Goal: Task Accomplishment & Management: Manage account settings

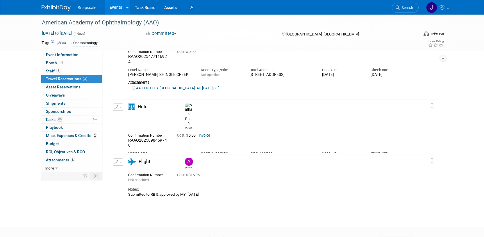
scroll to position [46, 0]
click at [187, 158] on img at bounding box center [189, 161] width 8 height 8
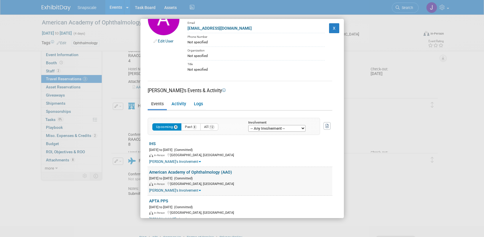
scroll to position [0, 0]
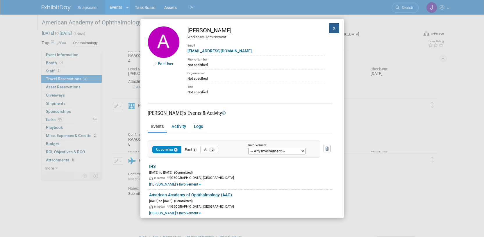
click at [333, 28] on button "X" at bounding box center [334, 28] width 10 height 10
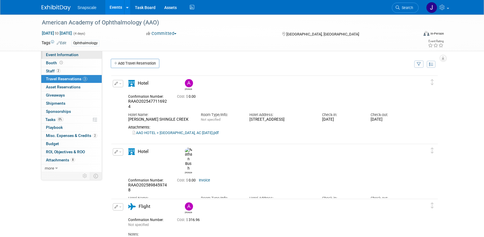
click at [72, 53] on span "Event Information" at bounding box center [62, 54] width 33 height 5
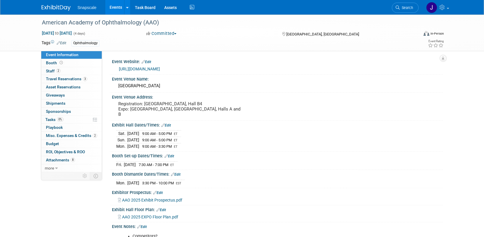
click at [155, 69] on link "https://www.aao.org/practice-management/coding/codequest-events/aao-2025" at bounding box center [139, 69] width 41 height 5
click at [54, 127] on span "Playbook 0" at bounding box center [54, 127] width 17 height 5
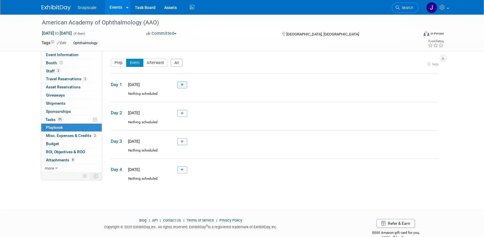
click at [183, 85] on icon at bounding box center [182, 84] width 3 height 3
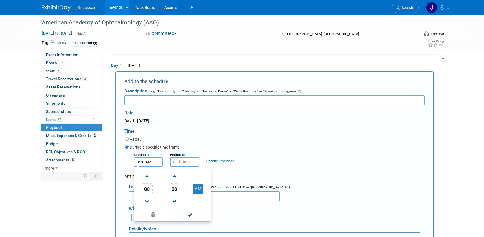
click at [153, 160] on input "8:00 AM" at bounding box center [148, 161] width 29 height 9
click at [148, 197] on span at bounding box center [147, 202] width 10 height 10
click at [173, 175] on span at bounding box center [175, 176] width 10 height 10
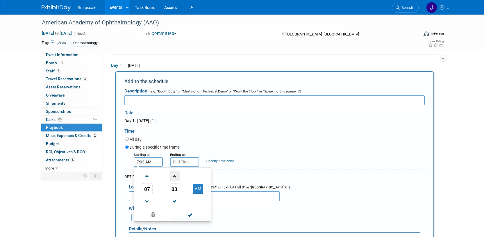
click at [173, 175] on span at bounding box center [175, 176] width 10 height 10
click at [173, 176] on span at bounding box center [175, 176] width 10 height 10
click at [177, 188] on span "05" at bounding box center [174, 189] width 11 height 10
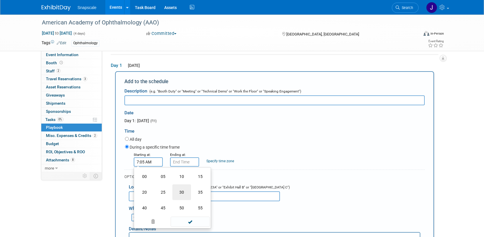
click at [181, 194] on td "30" at bounding box center [181, 192] width 19 height 16
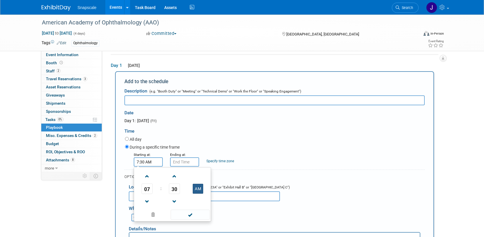
click at [201, 190] on button "AM" at bounding box center [198, 189] width 10 height 10
click at [194, 189] on button "PM" at bounding box center [198, 189] width 10 height 10
type input "7:30 AM"
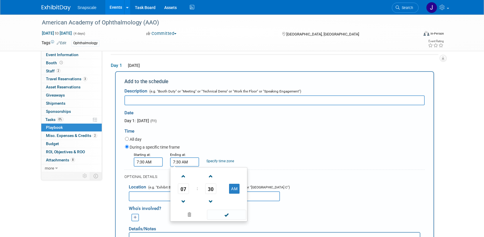
click at [182, 161] on input "7:30 AM" at bounding box center [184, 161] width 29 height 9
click at [214, 188] on span "30" at bounding box center [210, 189] width 11 height 10
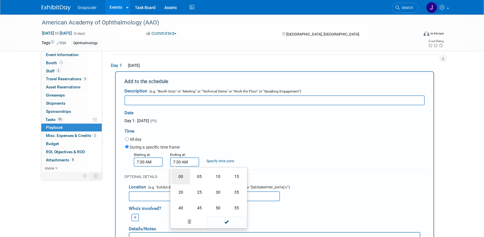
click at [176, 177] on td "00" at bounding box center [181, 177] width 19 height 16
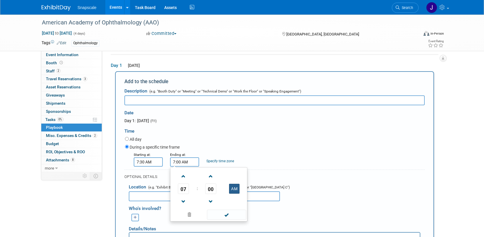
click at [232, 191] on button "AM" at bounding box center [234, 189] width 10 height 10
type input "7:00 PM"
click at [232, 214] on span at bounding box center [226, 215] width 39 height 10
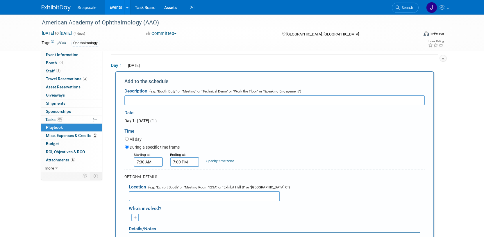
click at [140, 99] on input "text" at bounding box center [274, 100] width 300 height 10
type input "Booth set up"
click at [52, 63] on span "Booth" at bounding box center [55, 63] width 18 height 5
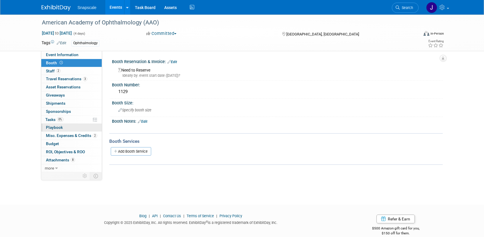
click at [50, 127] on span "Playbook 0" at bounding box center [54, 127] width 17 height 5
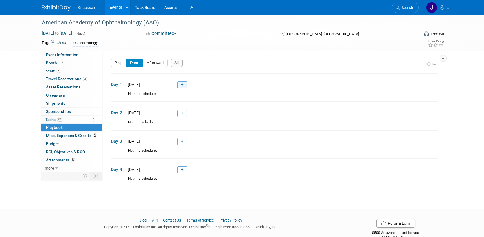
click at [180, 86] on link at bounding box center [182, 84] width 10 height 7
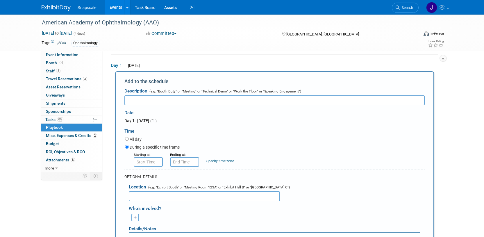
scroll to position [22, 0]
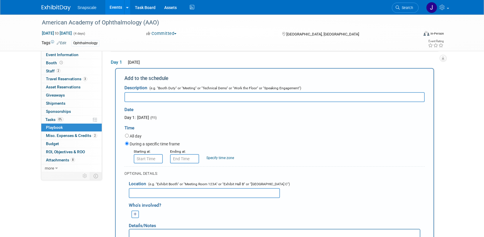
click at [147, 192] on input "text" at bounding box center [204, 193] width 151 height 10
type input "1129"
click at [148, 161] on input "8:00 AM" at bounding box center [148, 158] width 29 height 9
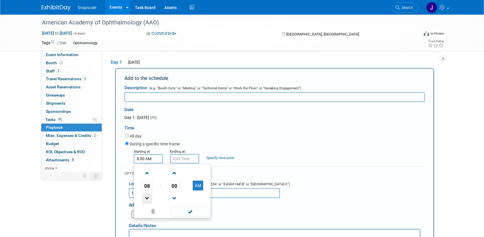
click at [148, 195] on span at bounding box center [147, 198] width 10 height 10
click at [172, 185] on span "00" at bounding box center [174, 185] width 11 height 10
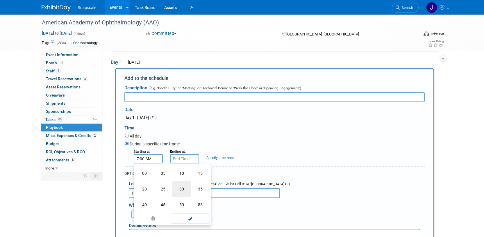
click at [187, 189] on td "30" at bounding box center [181, 189] width 19 height 16
type input "7:30 AM"
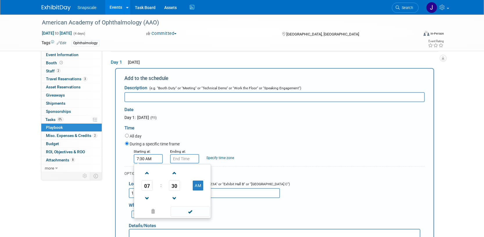
click at [193, 212] on span at bounding box center [190, 212] width 39 height 10
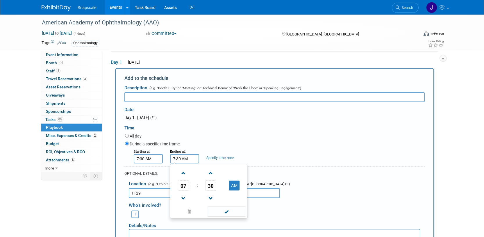
click at [184, 161] on input "7:30 AM" at bounding box center [184, 158] width 29 height 9
click at [212, 184] on span "30" at bounding box center [210, 185] width 11 height 10
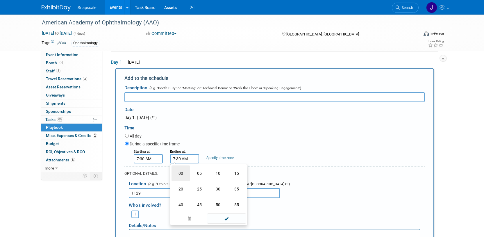
click at [182, 172] on td "00" at bounding box center [181, 174] width 19 height 16
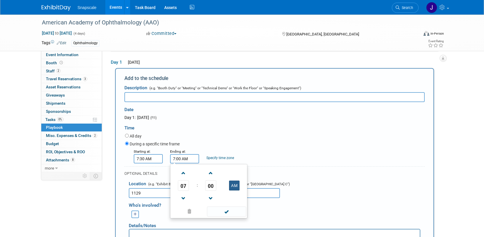
click at [232, 185] on button "AM" at bounding box center [234, 186] width 10 height 10
type input "7:00 PM"
click at [226, 212] on span at bounding box center [226, 212] width 39 height 10
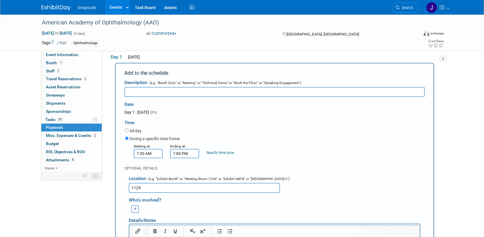
click at [140, 93] on input "text" at bounding box center [274, 92] width 300 height 10
type input "Booth Set Up"
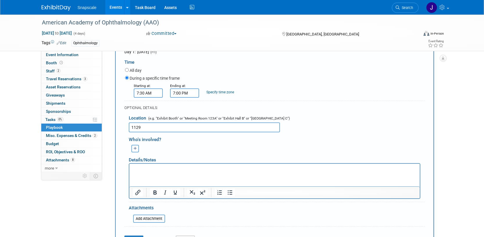
scroll to position [93, 0]
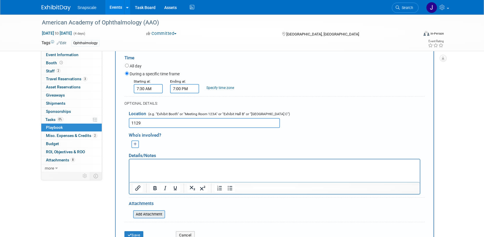
click at [147, 215] on input "file" at bounding box center [129, 214] width 69 height 7
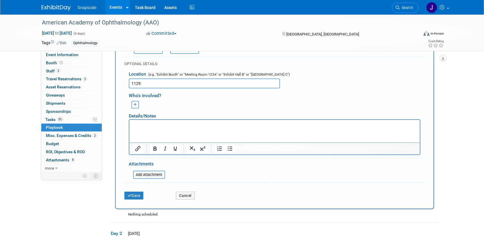
scroll to position [137, 0]
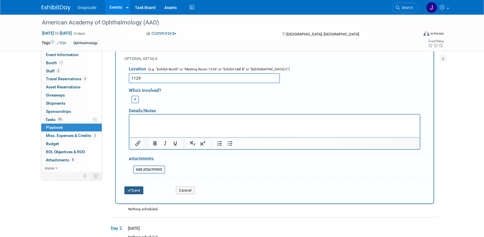
click at [138, 190] on button "Save" at bounding box center [133, 190] width 19 height 8
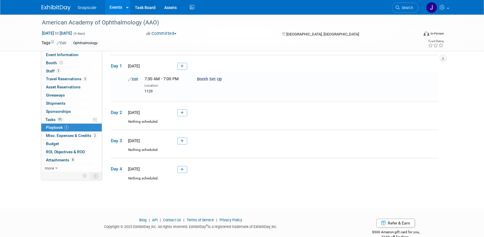
scroll to position [19, 0]
click at [183, 112] on icon at bounding box center [182, 112] width 3 height 3
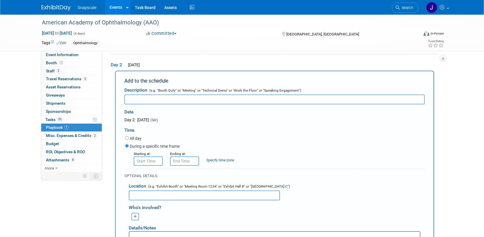
scroll to position [0, 0]
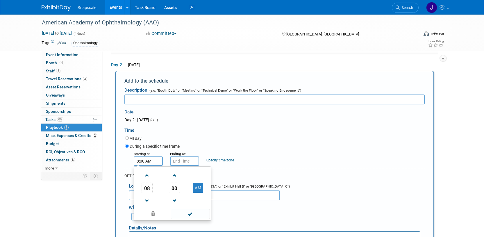
click at [155, 161] on input "8:00 AM" at bounding box center [148, 160] width 29 height 9
click at [148, 177] on span at bounding box center [147, 175] width 10 height 10
type input "9:00 AM"
click at [188, 217] on span at bounding box center [190, 214] width 39 height 10
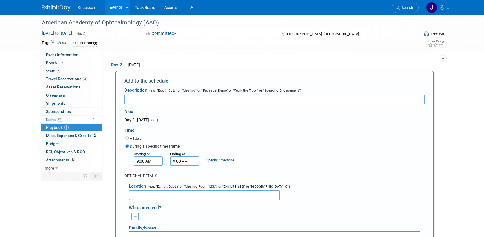
click at [185, 162] on input "9:00 AM" at bounding box center [184, 160] width 29 height 9
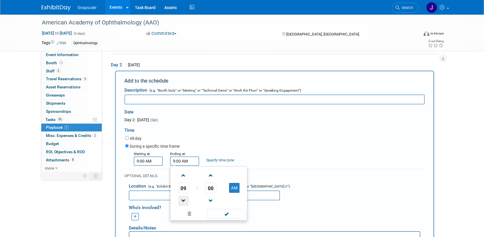
click at [182, 200] on span at bounding box center [184, 201] width 10 height 10
click at [232, 187] on button "AM" at bounding box center [234, 188] width 10 height 10
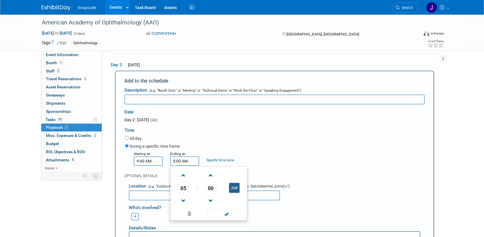
type input "5:00 PM"
click at [225, 214] on span at bounding box center [226, 214] width 39 height 10
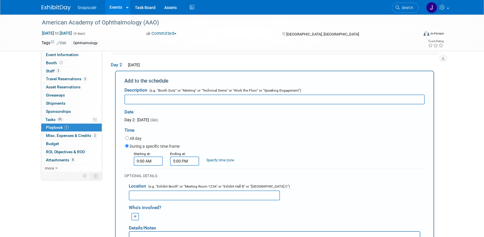
click at [154, 99] on input "text" at bounding box center [274, 100] width 300 height 10
drag, startPoint x: 152, startPoint y: 99, endPoint x: 120, endPoint y: 99, distance: 32.3
click at [120, 99] on div "Add to the schedule Description (e.g. "Booth Duty" or "Meeting" or "Technical D…" at bounding box center [274, 193] width 319 height 244
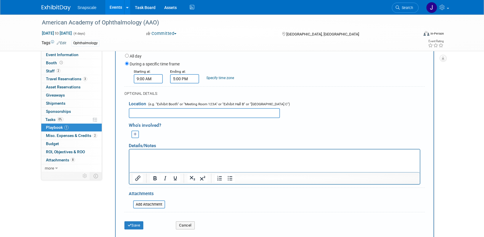
scroll to position [153, 0]
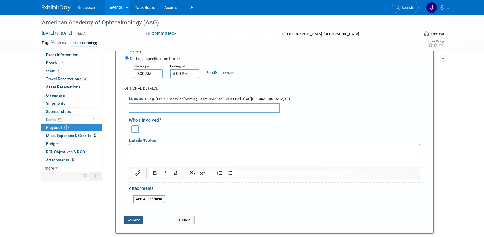
type input "Exhibit Hours"
click at [138, 220] on button "Save" at bounding box center [133, 220] width 19 height 8
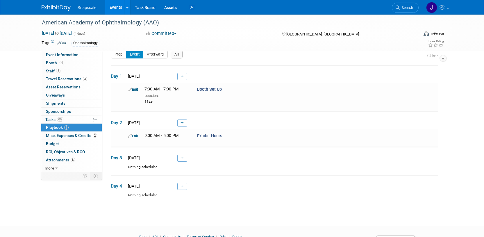
scroll to position [38, 0]
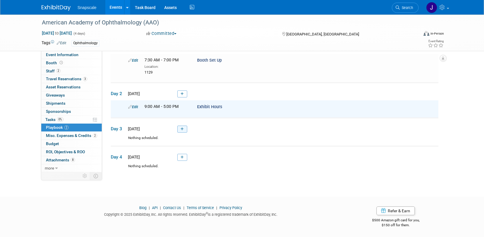
click at [181, 128] on icon at bounding box center [182, 128] width 3 height 3
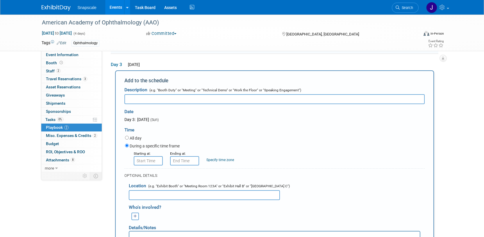
scroll to position [0, 0]
paste input "Exhibit Hours"
type input "Exhibit Hours"
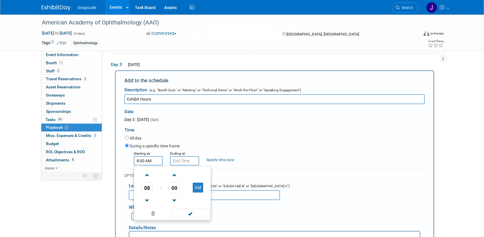
click at [153, 158] on input "8:00 AM" at bounding box center [148, 160] width 29 height 9
click at [147, 175] on span at bounding box center [147, 175] width 10 height 10
type input "9:00 AM"
click at [188, 213] on span at bounding box center [190, 214] width 39 height 10
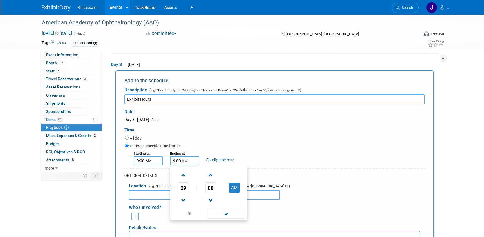
click at [188, 160] on input "9:00 AM" at bounding box center [184, 160] width 29 height 9
click at [183, 200] on span at bounding box center [184, 200] width 10 height 10
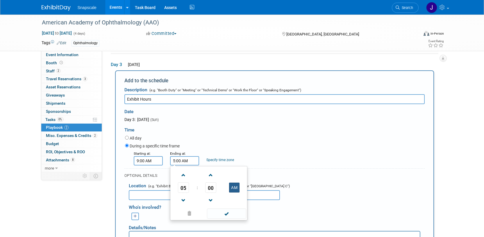
click at [234, 188] on button "AM" at bounding box center [234, 188] width 10 height 10
type input "5:00 PM"
click at [228, 212] on span at bounding box center [226, 214] width 39 height 10
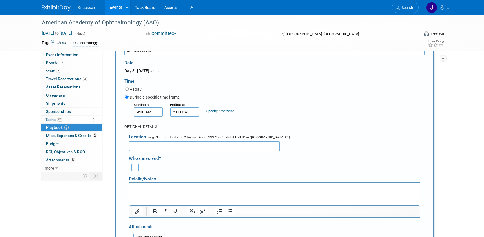
scroll to position [204, 0]
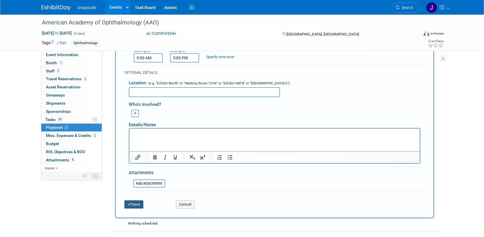
click at [136, 203] on button "Save" at bounding box center [133, 204] width 19 height 8
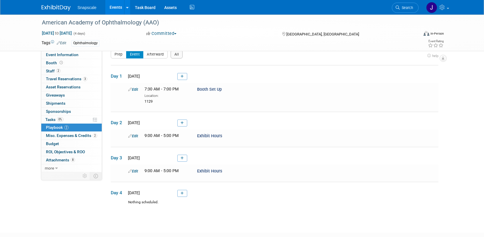
scroll to position [44, 0]
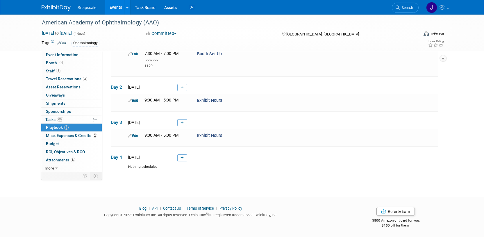
click at [180, 157] on link at bounding box center [182, 157] width 10 height 7
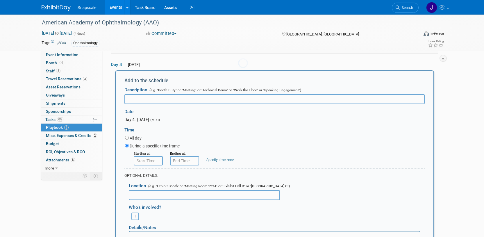
scroll to position [0, 0]
paste input "Exhibit Hours"
type input "Exhibit Hours"
click at [146, 162] on input "8:00 AM" at bounding box center [148, 160] width 29 height 9
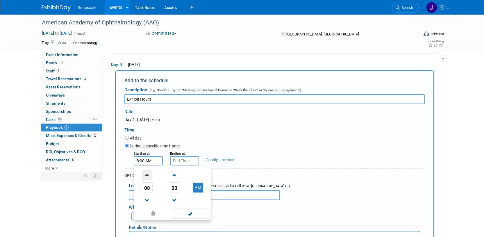
click at [148, 175] on span at bounding box center [147, 175] width 10 height 10
type input "9:00 AM"
click at [182, 211] on span at bounding box center [190, 214] width 39 height 10
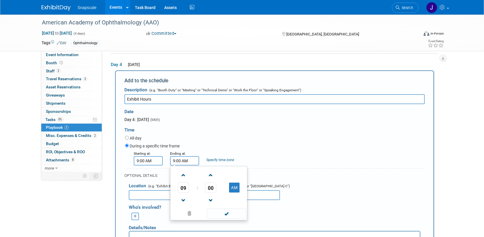
click at [186, 157] on input "9:00 AM" at bounding box center [184, 160] width 29 height 9
click at [182, 198] on span at bounding box center [184, 200] width 10 height 10
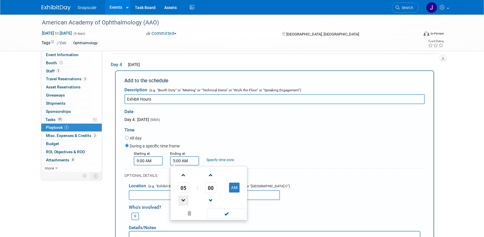
click at [182, 198] on span at bounding box center [184, 200] width 10 height 10
click at [211, 175] on span at bounding box center [211, 175] width 10 height 10
click at [210, 191] on span "01" at bounding box center [210, 187] width 11 height 10
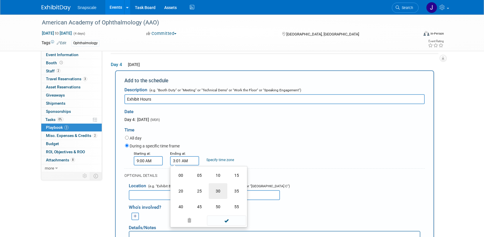
click at [214, 191] on td "30" at bounding box center [218, 191] width 19 height 16
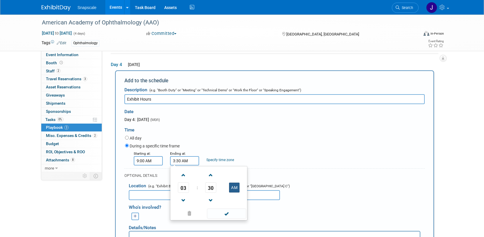
click at [234, 187] on button "AM" at bounding box center [234, 188] width 10 height 10
type input "3:30 PM"
click at [226, 213] on span at bounding box center [226, 214] width 39 height 10
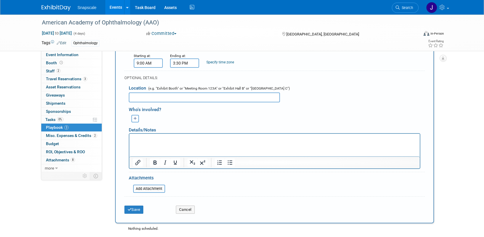
scroll to position [234, 0]
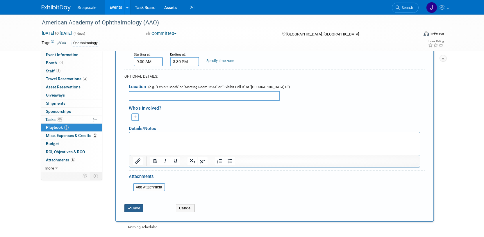
click at [136, 207] on button "Save" at bounding box center [133, 208] width 19 height 8
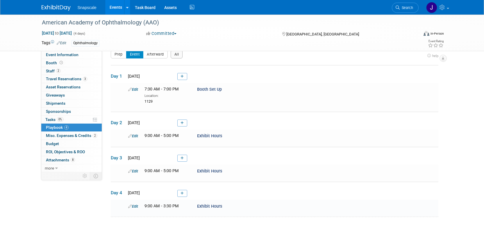
scroll to position [51, 0]
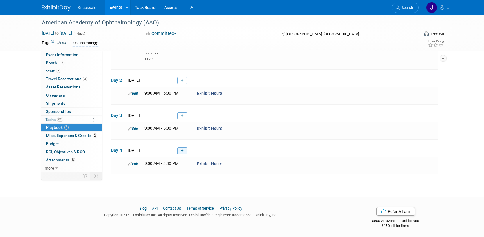
click at [182, 150] on icon at bounding box center [182, 150] width 3 height 3
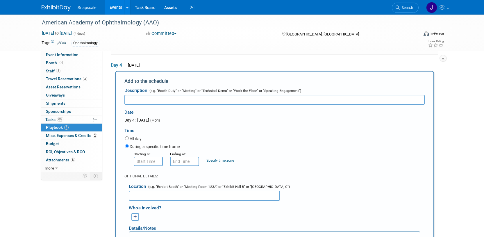
scroll to position [135, 0]
type input "Booth Dismantle"
click at [147, 163] on input "8:00 AM" at bounding box center [148, 160] width 29 height 9
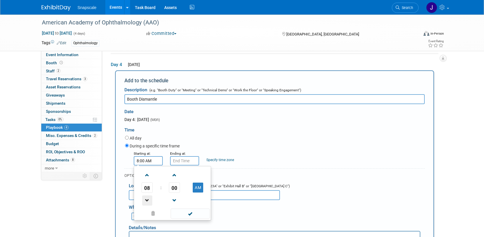
click at [144, 196] on span at bounding box center [147, 200] width 10 height 10
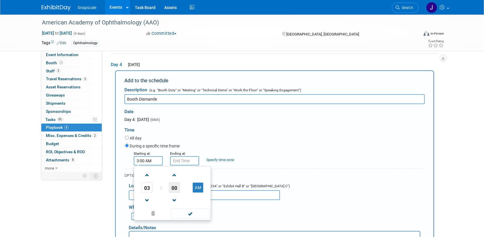
click at [175, 186] on span "00" at bounding box center [174, 187] width 11 height 10
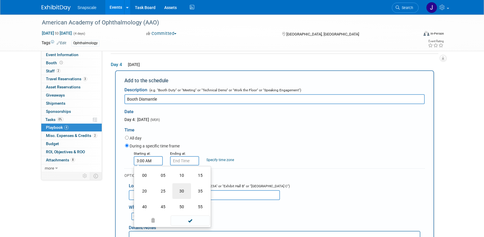
click at [177, 187] on td "30" at bounding box center [181, 191] width 19 height 16
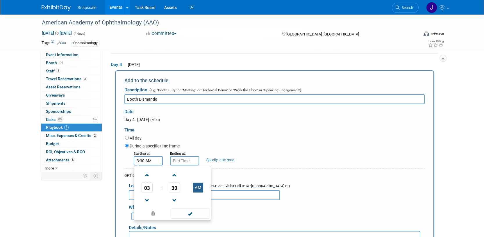
click at [194, 185] on button "AM" at bounding box center [198, 188] width 10 height 10
type input "3:30 PM"
click at [187, 161] on input "3:30 PM" at bounding box center [184, 160] width 29 height 9
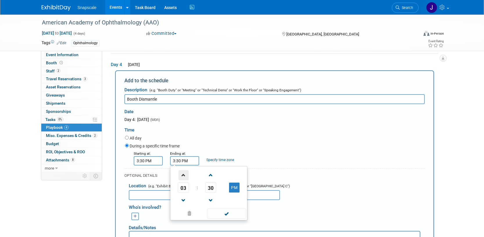
click at [184, 176] on span at bounding box center [184, 175] width 10 height 10
click at [208, 198] on span at bounding box center [211, 200] width 10 height 10
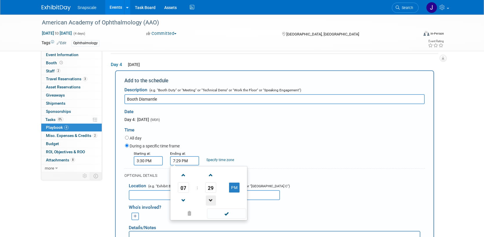
click at [208, 198] on span at bounding box center [211, 200] width 10 height 10
click at [211, 188] on span "28" at bounding box center [210, 187] width 11 height 10
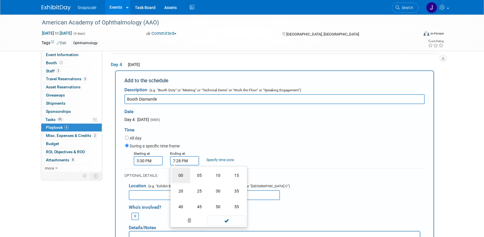
click at [180, 174] on td "00" at bounding box center [181, 176] width 19 height 16
type input "7:00 PM"
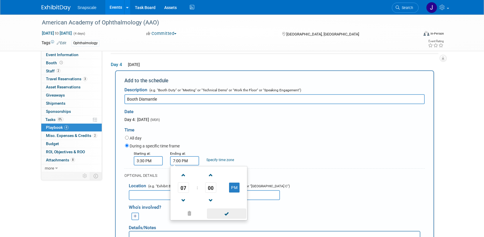
click at [226, 215] on span at bounding box center [226, 214] width 39 height 10
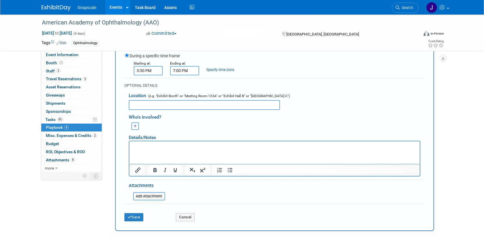
scroll to position [227, 0]
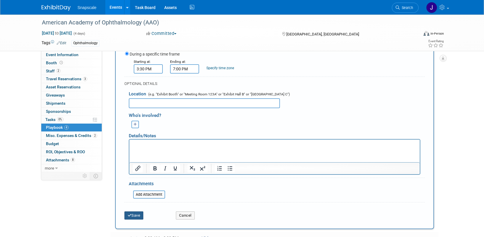
click at [137, 216] on button "Save" at bounding box center [133, 215] width 19 height 8
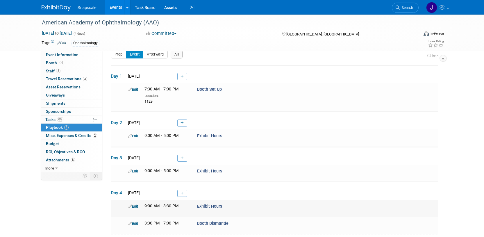
scroll to position [68, 0]
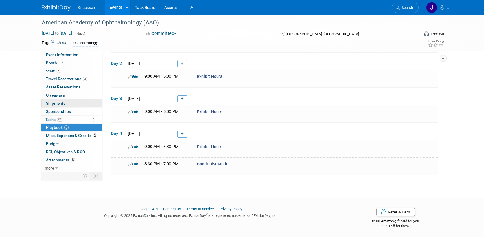
click at [64, 99] on link "0 Shipments 0" at bounding box center [71, 103] width 61 height 8
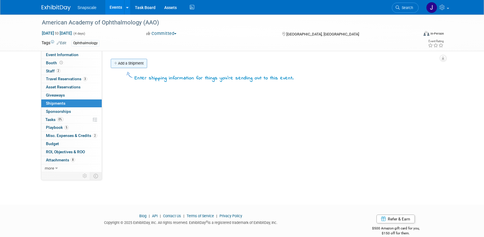
click at [130, 64] on link "Add a Shipment" at bounding box center [129, 63] width 36 height 9
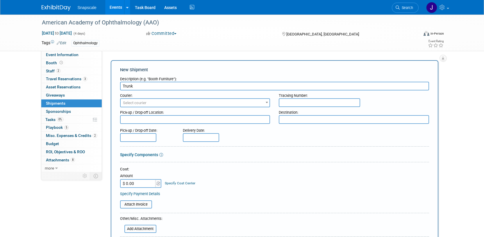
type input "Trunk"
click at [134, 101] on span "Select courier" at bounding box center [135, 103] width 24 height 4
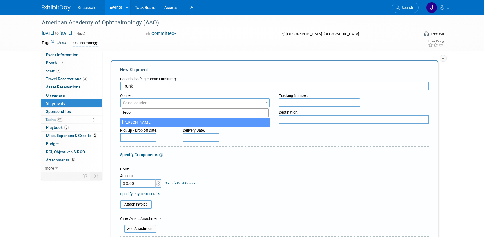
type input "Free"
select select "551"
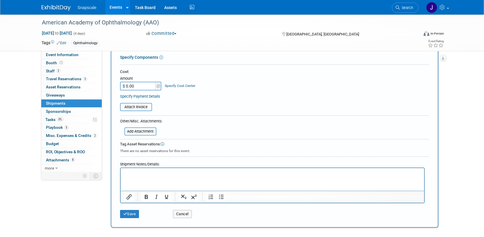
scroll to position [100, 0]
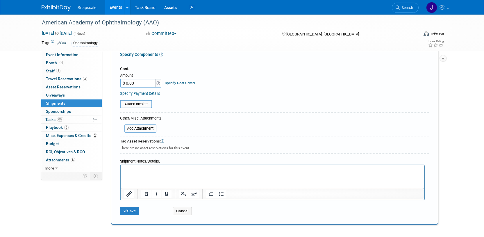
click at [140, 173] on html at bounding box center [272, 169] width 304 height 8
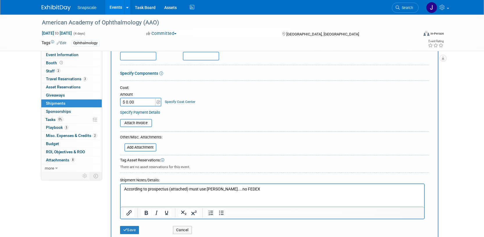
scroll to position [82, 0]
click at [142, 146] on input "file" at bounding box center [121, 146] width 69 height 7
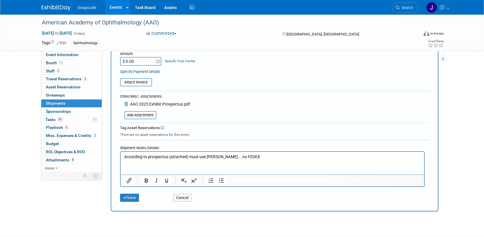
scroll to position [161, 0]
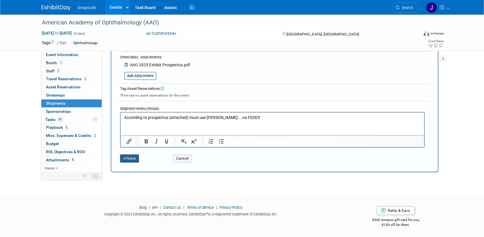
click at [127, 160] on button "Save" at bounding box center [129, 158] width 19 height 8
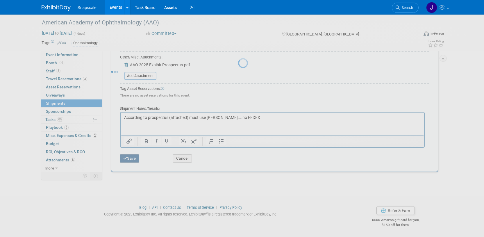
scroll to position [8, 0]
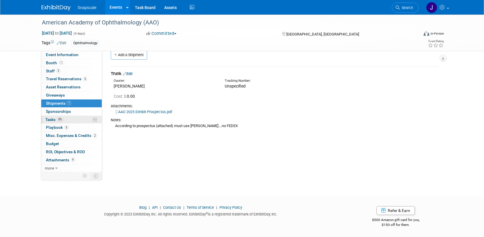
click at [51, 120] on span "Tasks 0%" at bounding box center [54, 119] width 18 height 5
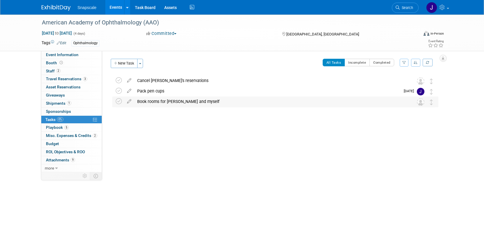
click at [143, 102] on div "Book rooms for Alex and myself" at bounding box center [269, 102] width 271 height 10
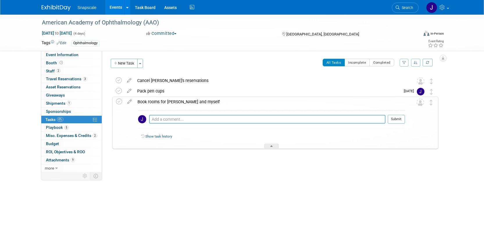
click at [165, 120] on textarea at bounding box center [267, 119] width 236 height 9
type textarea "9.19. changed room name from Ethan to Nathan"
click at [396, 120] on button "Submit" at bounding box center [396, 119] width 17 height 9
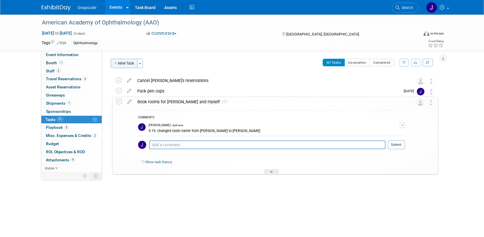
click at [124, 63] on button "New Task" at bounding box center [124, 63] width 27 height 9
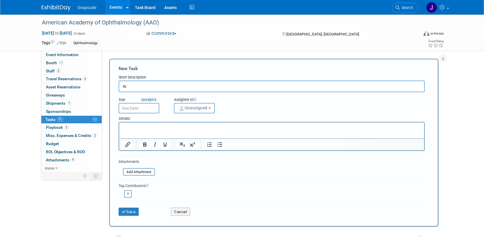
type input "A"
type input "Flight for Nathan"
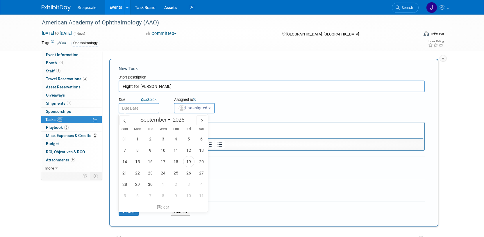
click at [127, 108] on input "text" at bounding box center [139, 108] width 41 height 10
click at [149, 174] on span "23" at bounding box center [150, 172] width 11 height 11
type input "Sep 23, 2025"
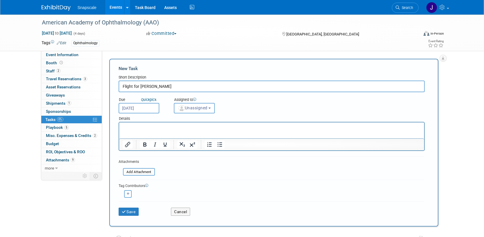
click at [152, 128] on p "Rich Text Area. Press ALT-0 for help." at bounding box center [271, 128] width 298 height 6
click at [126, 211] on icon "submit" at bounding box center [124, 212] width 5 height 4
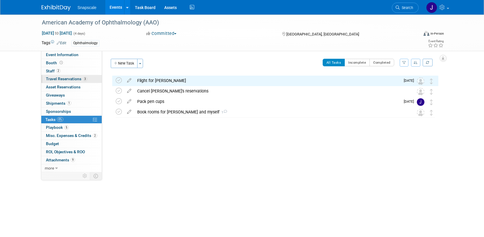
click at [72, 79] on span "Travel Reservations 3" at bounding box center [66, 79] width 41 height 5
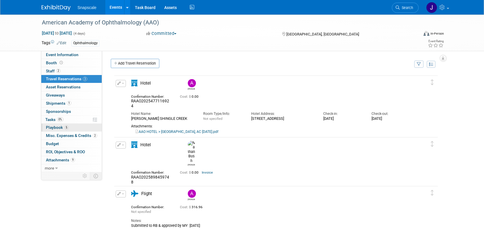
click at [50, 126] on span "Playbook 5" at bounding box center [57, 127] width 23 height 5
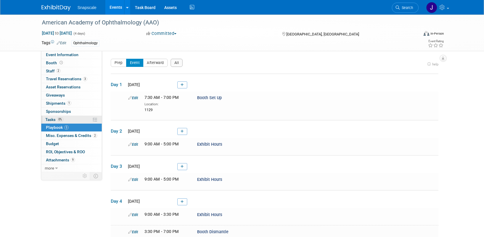
click at [51, 120] on span "Tasks 0%" at bounding box center [54, 119] width 18 height 5
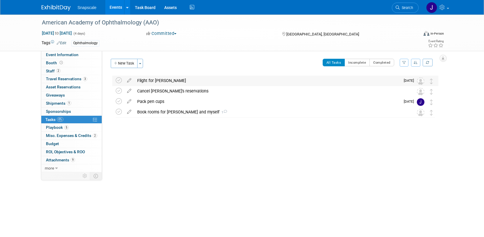
click at [158, 81] on div "Flight for Nathan" at bounding box center [267, 81] width 266 height 10
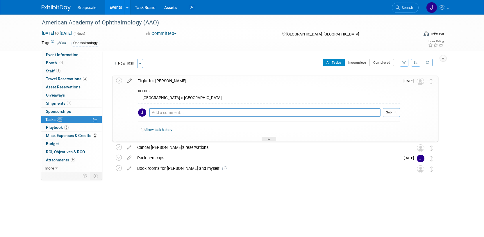
click at [128, 80] on icon at bounding box center [129, 79] width 10 height 7
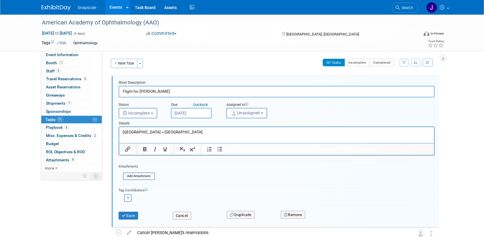
click at [165, 132] on p "St Louis > Orlando" at bounding box center [276, 132] width 308 height 6
click at [129, 214] on button "Save" at bounding box center [129, 216] width 20 height 8
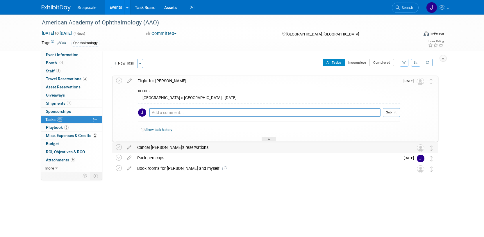
click at [173, 147] on div "Cancel Mike's reservations" at bounding box center [269, 148] width 271 height 10
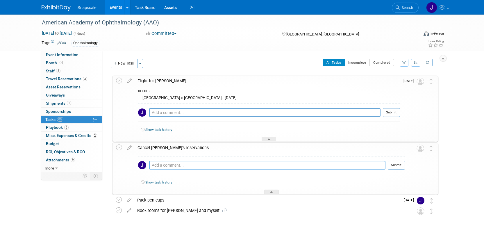
click at [170, 165] on textarea at bounding box center [267, 165] width 236 height 9
click at [193, 166] on textarea "can't locate a flight?" at bounding box center [267, 165] width 236 height 9
click at [305, 166] on textarea "can't locate a flight? room or was he going to share w ED? Contact AAO organizer" at bounding box center [267, 165] width 236 height 9
type textarea "can't locate a flight? room or was he going to share w ED? Contact AAO organizer"
click at [396, 168] on button "Submit" at bounding box center [396, 165] width 17 height 9
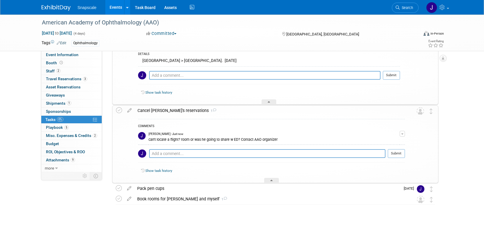
scroll to position [40, 0]
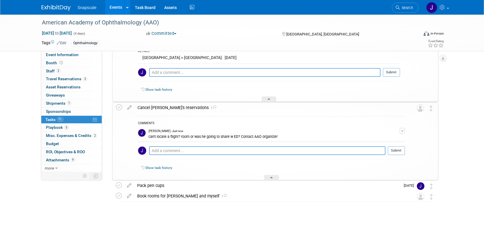
click at [153, 215] on div "American Academy of Ophthalmology (AAO) Orlando, FL Oct 17, 2025 to Oct 20, 202…" at bounding box center [273, 130] width 329 height 190
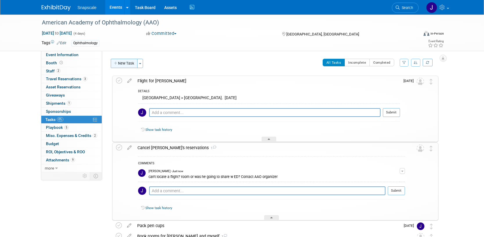
click at [125, 62] on button "New Task" at bounding box center [124, 63] width 27 height 9
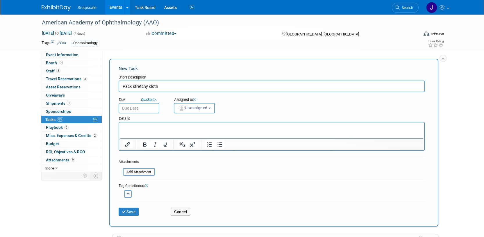
type input "Pack stretchy cloth"
click at [136, 109] on input "text" at bounding box center [139, 108] width 41 height 10
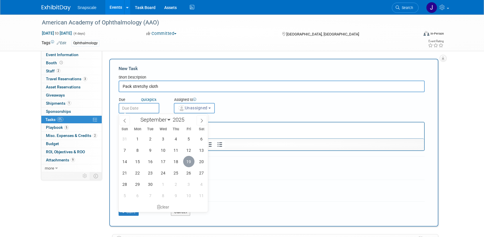
click at [190, 165] on span "19" at bounding box center [188, 161] width 11 height 11
type input "Sep 19, 2025"
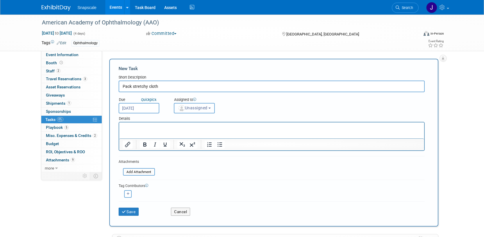
click at [200, 107] on span "Unassigned" at bounding box center [193, 108] width 30 height 5
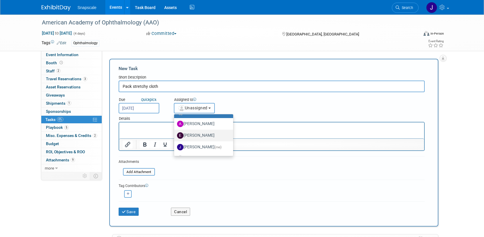
scroll to position [11, 0]
click at [191, 147] on label "Jennifer Benedict (me)" at bounding box center [202, 145] width 50 height 9
click at [175, 147] on input "Jennifer Benedict (me)" at bounding box center [173, 145] width 4 height 4
select select "ff8e83e6-6ab1-4fe0-a632-643b0aac2113"
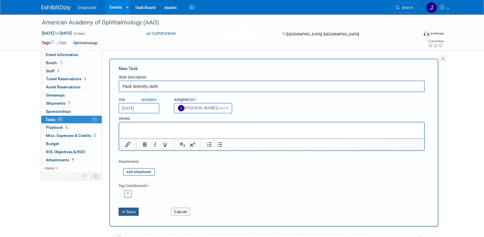
click at [126, 212] on icon "submit" at bounding box center [124, 212] width 5 height 4
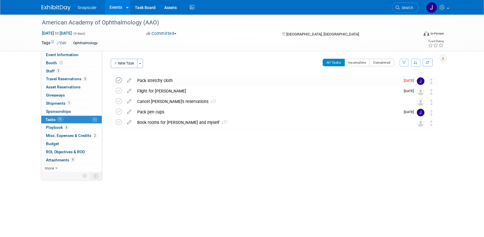
click at [118, 82] on icon at bounding box center [119, 80] width 6 height 6
click at [148, 111] on div "Pack pen cups" at bounding box center [267, 112] width 266 height 10
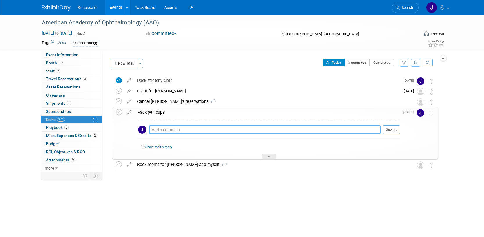
click at [157, 128] on textarea at bounding box center [265, 129] width 232 height 9
type textarea "when arrive back from Indy or new one from Vista"
click at [394, 130] on button "Submit" at bounding box center [391, 129] width 17 height 9
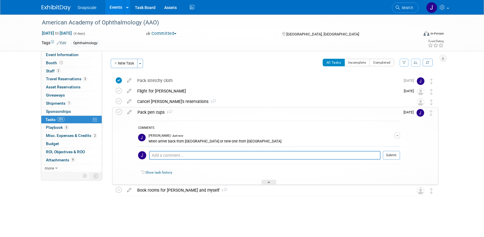
click at [155, 196] on div at bounding box center [273, 202] width 329 height 12
click at [129, 60] on button "New Task" at bounding box center [124, 63] width 27 height 9
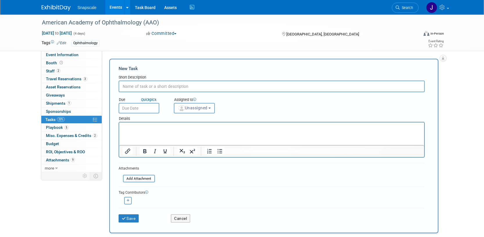
scroll to position [0, 0]
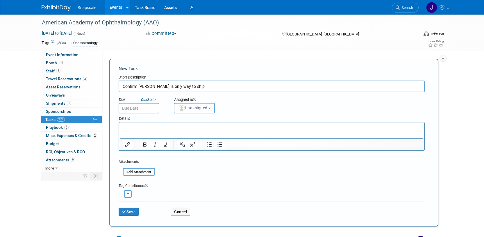
type input "Confirm Freeman is only way to ship"
click at [134, 108] on input "text" at bounding box center [139, 108] width 41 height 10
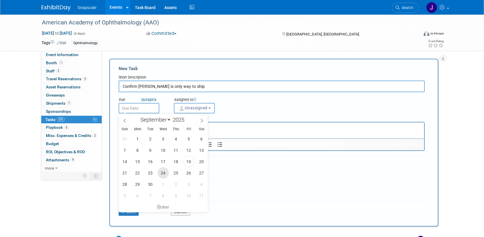
click at [163, 172] on span "24" at bounding box center [163, 172] width 11 height 11
type input "Sep 24, 2025"
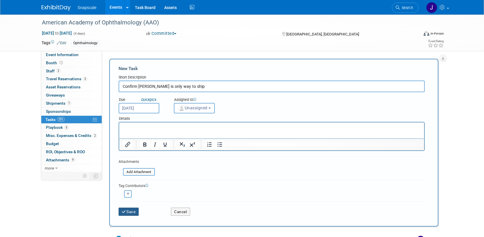
click at [129, 211] on button "Save" at bounding box center [129, 212] width 20 height 8
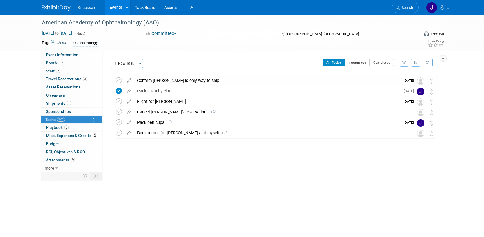
click at [421, 81] on img at bounding box center [421, 81] width 8 height 8
click at [152, 81] on div "Confirm Freeman is only way to ship" at bounding box center [267, 81] width 266 height 10
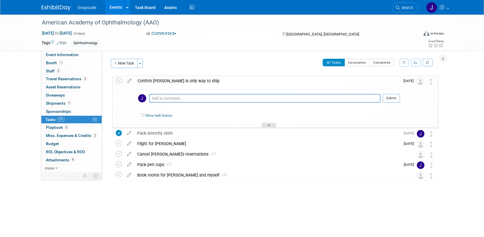
click at [267, 124] on div at bounding box center [269, 125] width 15 height 5
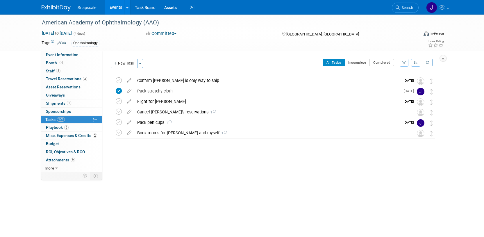
click at [198, 80] on div "Confirm Freeman is only way to ship" at bounding box center [267, 81] width 266 height 10
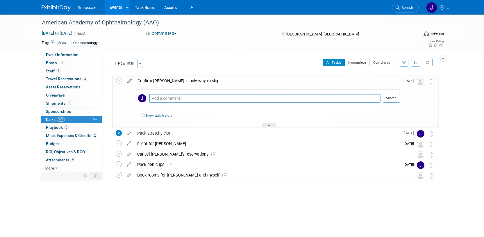
click at [128, 80] on icon at bounding box center [129, 79] width 10 height 7
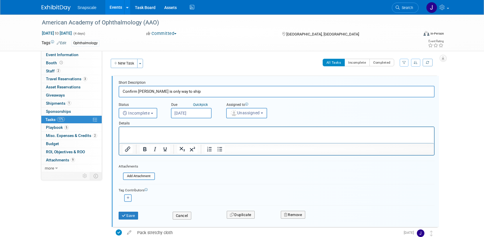
click at [129, 196] on icon "button" at bounding box center [128, 197] width 3 height 3
select select
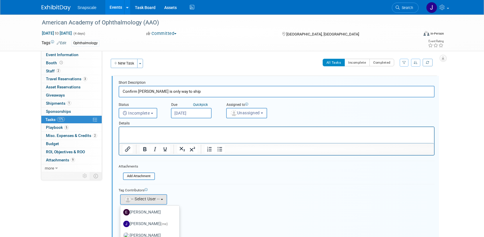
scroll to position [31, 0]
click at [139, 216] on label "Jennifer Benedict (me)" at bounding box center [148, 216] width 50 height 9
click at [121, 216] on input "Jennifer Benedict (me)" at bounding box center [120, 216] width 4 height 4
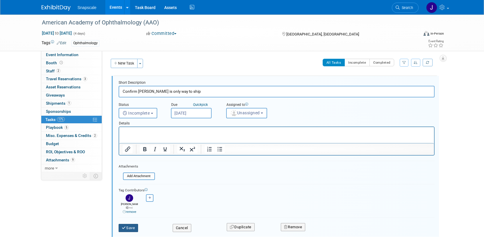
click at [126, 226] on icon "submit" at bounding box center [124, 228] width 5 height 4
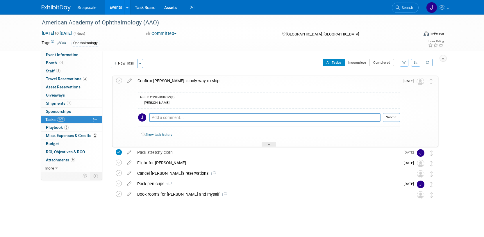
click at [272, 143] on div at bounding box center [269, 144] width 15 height 5
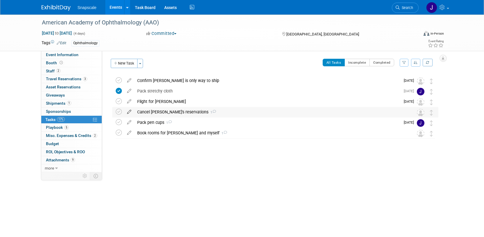
click at [129, 112] on icon at bounding box center [129, 110] width 10 height 7
select select "da2d3420-5ebe-47d5-b277-eb792a86b770"
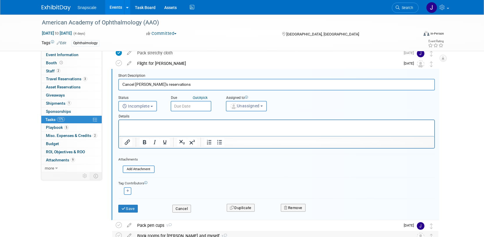
scroll to position [78, 0]
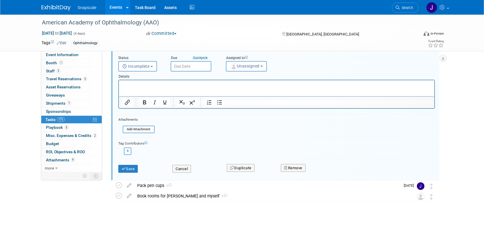
click at [128, 150] on icon "button" at bounding box center [128, 151] width 3 height 3
select select
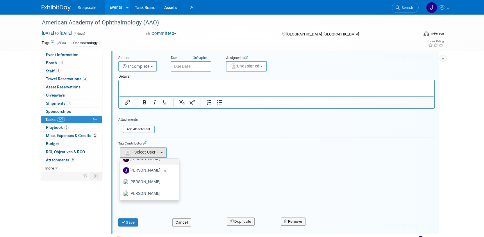
scroll to position [31, 0]
click at [141, 170] on label "Jennifer Benedict (me)" at bounding box center [148, 169] width 50 height 9
click at [121, 170] on input "Jennifer Benedict (me)" at bounding box center [119, 169] width 4 height 4
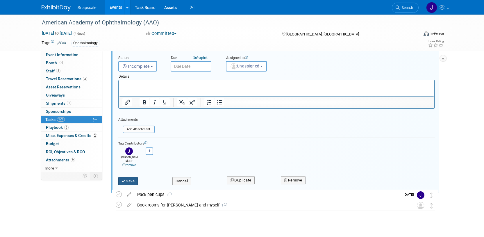
click at [131, 177] on button "Save" at bounding box center [128, 181] width 20 height 8
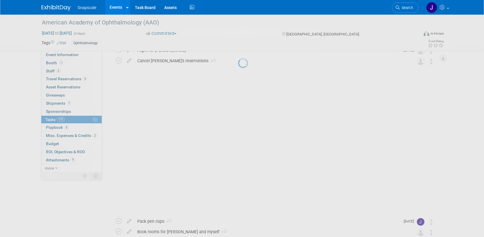
scroll to position [0, 0]
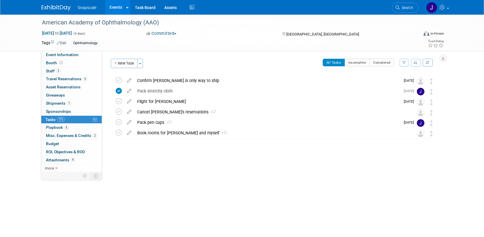
click at [140, 112] on div "Cancel Mike's reservations 1" at bounding box center [269, 112] width 271 height 10
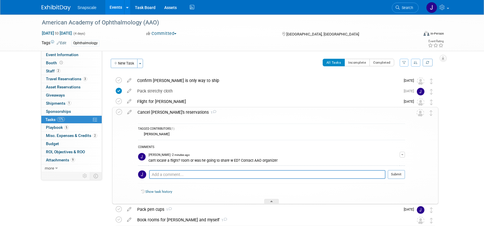
click at [442, 164] on div "Event Website: Edit https://www.aao.org/practice-management/coding/codequest-ev…" at bounding box center [272, 111] width 341 height 121
click at [455, 136] on div "American Academy of Ophthalmology (AAO) Oct 17, 2025 to Oct 20, 2025 (4 days) O…" at bounding box center [242, 138] width 484 height 246
click at [272, 201] on icon at bounding box center [272, 202] width 2 height 3
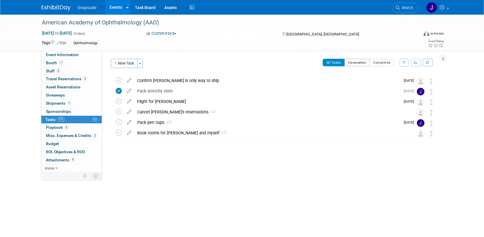
click at [358, 60] on button "Incomplete" at bounding box center [357, 63] width 25 height 8
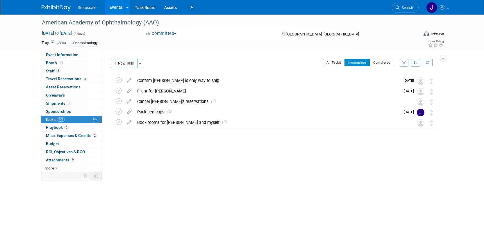
click at [333, 61] on button "All Tasks" at bounding box center [334, 63] width 22 height 8
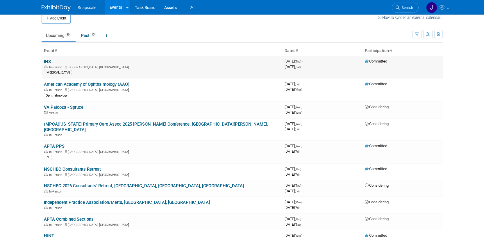
click at [48, 59] on link "IHS" at bounding box center [47, 61] width 7 height 5
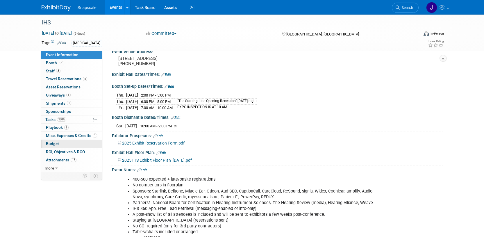
scroll to position [47, 0]
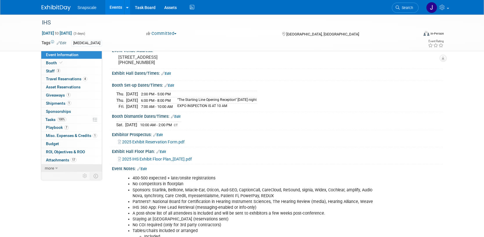
click at [51, 168] on span "more" at bounding box center [49, 168] width 9 height 5
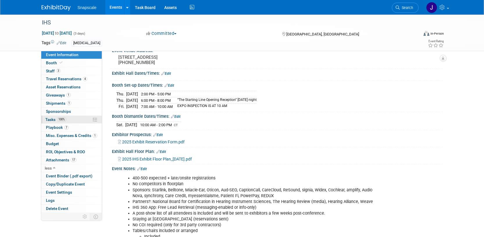
click at [46, 120] on span "Tasks 100%" at bounding box center [55, 119] width 21 height 5
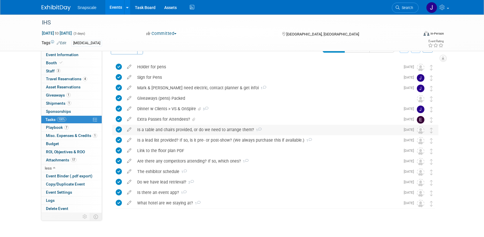
scroll to position [20, 0]
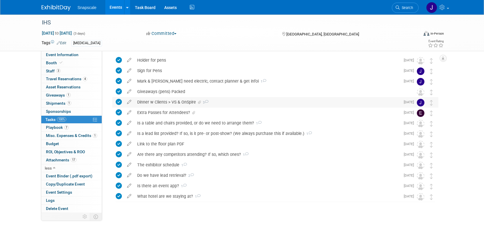
drag, startPoint x: 203, startPoint y: 204, endPoint x: 173, endPoint y: 107, distance: 102.1
click at [173, 107] on div "IHS Indianapolis, IN Sep 18, 2025 to Sep 20, 2025 (Going) Holder for pens TAGGE…" at bounding box center [273, 140] width 329 height 170
copy div "DETAILS 9.19 6:30 P.M. > Tony's of Indianapolis waiting for MY pick ATTACHMENTS…"
click at [49, 25] on div "IHS" at bounding box center [225, 22] width 370 height 10
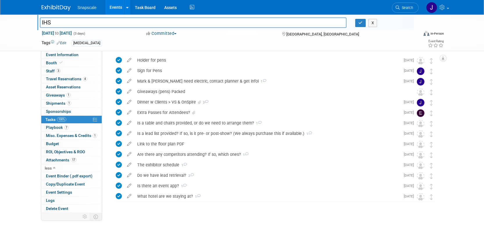
click at [114, 12] on link "Events" at bounding box center [115, 7] width 21 height 15
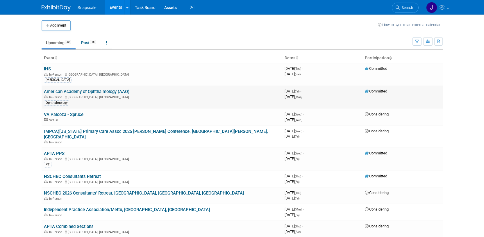
click at [57, 93] on link "American Academy of Ophthalmology (AAO)" at bounding box center [87, 91] width 86 height 5
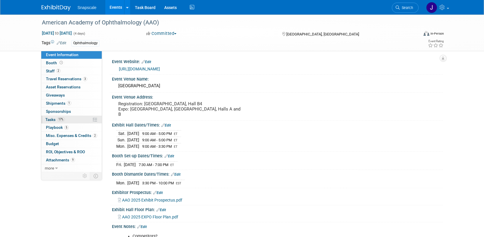
click at [50, 118] on span "Tasks 17%" at bounding box center [54, 119] width 19 height 5
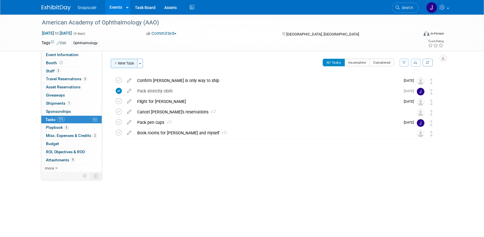
click at [129, 64] on button "New Task" at bounding box center [124, 63] width 27 height 9
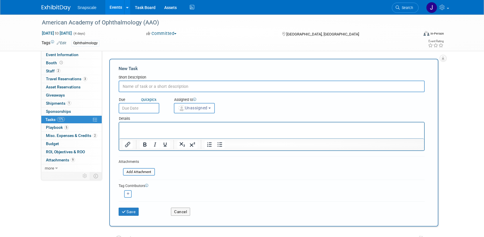
click at [131, 86] on input "text" at bounding box center [272, 87] width 306 height 12
paste input "Extra Passes for Attendees? Is a table and chairs provided, or do we need to ar…"
type input "Extra Passes for Attendees? Is a table and chairs provided, or do we need to ar…"
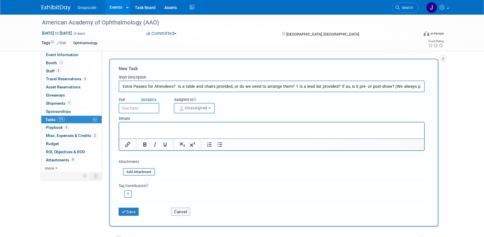
scroll to position [0, 149]
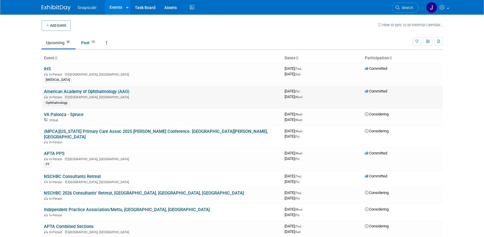
click at [104, 92] on link "American Academy of Ophthalmology (AAO)" at bounding box center [87, 91] width 86 height 5
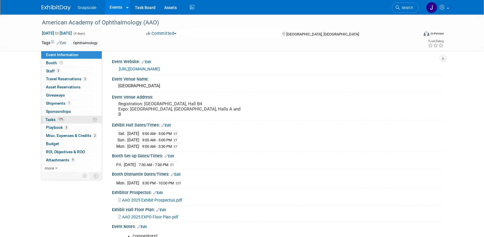
click at [49, 119] on span "Tasks 17%" at bounding box center [54, 119] width 19 height 5
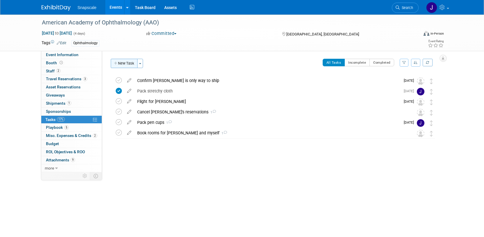
click at [122, 63] on button "New Task" at bounding box center [124, 63] width 27 height 9
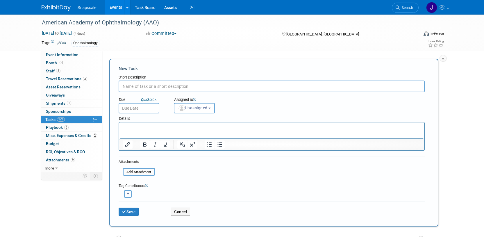
click at [122, 126] on html at bounding box center [271, 126] width 305 height 8
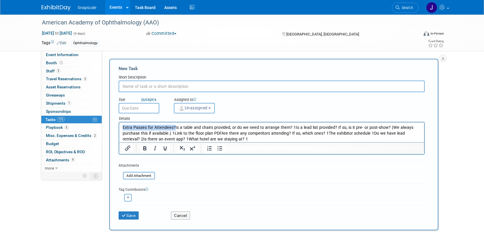
drag, startPoint x: 174, startPoint y: 127, endPoint x: 112, endPoint y: 126, distance: 62.6
click at [119, 126] on html "Extra Passes for Attendees? Is a table and chairs provided, or do we need to ar…" at bounding box center [271, 131] width 305 height 19
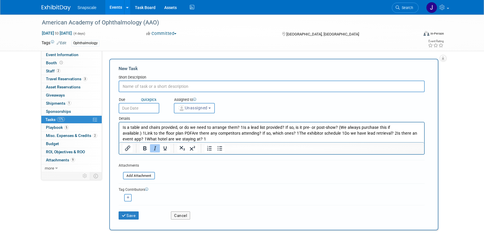
click at [125, 85] on input "text" at bounding box center [272, 87] width 306 height 12
paste input "Extra Passes for Attendees?"
type input "Extra Passes for Attendees?"
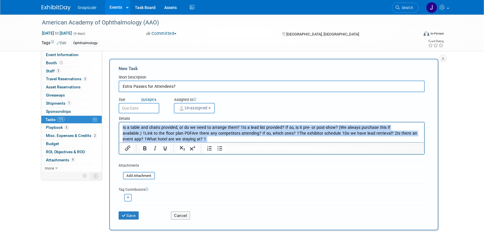
drag, startPoint x: 161, startPoint y: 138, endPoint x: 115, endPoint y: 123, distance: 48.0
click at [119, 123] on html "Is a table and chairs provided, or do we need to arrange them? 1 Is a lead list…" at bounding box center [271, 131] width 305 height 19
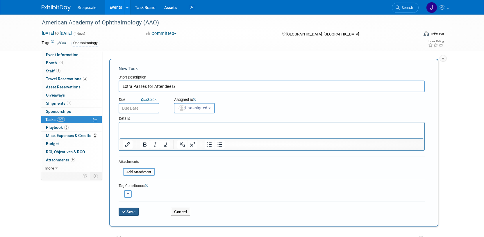
click at [130, 211] on button "Save" at bounding box center [129, 212] width 20 height 8
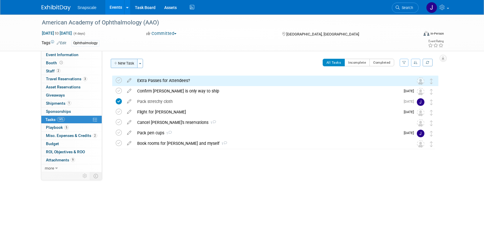
click at [121, 60] on button "New Task" at bounding box center [124, 63] width 27 height 9
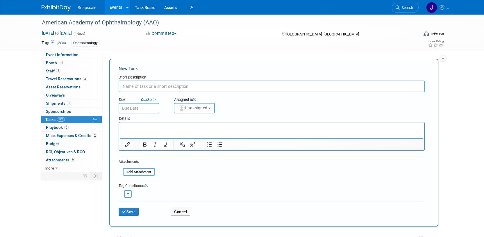
click at [130, 129] on p "Rich Text Area. Press ALT-0 for help." at bounding box center [271, 128] width 298 height 6
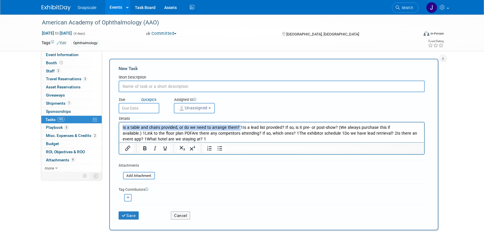
drag, startPoint x: 236, startPoint y: 127, endPoint x: 108, endPoint y: 120, distance: 128.5
click at [119, 122] on html "Is a table and chairs provided, or do we need to arrange them? 1 Is a lead list…" at bounding box center [271, 131] width 305 height 19
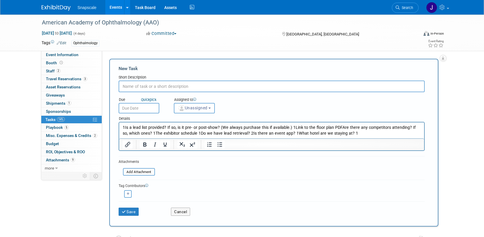
click at [126, 84] on input "text" at bounding box center [272, 87] width 306 height 12
type input "Is a table and chairs provided, or do we need to arrange them?"
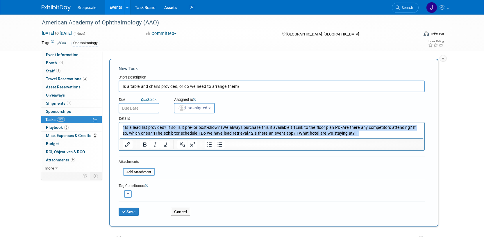
drag, startPoint x: 348, startPoint y: 134, endPoint x: 105, endPoint y: 125, distance: 243.3
click at [119, 125] on html "1 Is a lead list provided? If so, is it pre- or post-show? (We always purchase …" at bounding box center [271, 129] width 305 height 14
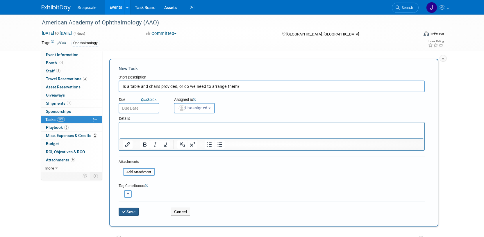
click at [128, 210] on button "Save" at bounding box center [129, 212] width 20 height 8
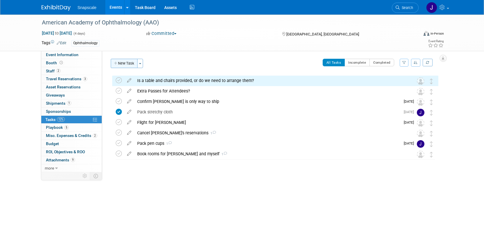
click at [125, 68] on button "New Task" at bounding box center [124, 63] width 27 height 9
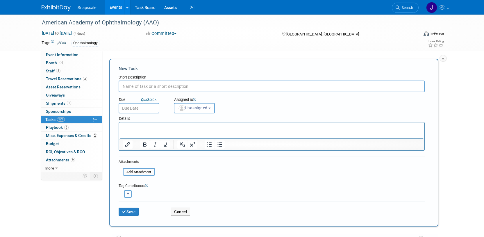
click at [127, 86] on input "text" at bounding box center [272, 87] width 306 height 12
click at [132, 128] on p "Rich Text Area. Press ALT-0 for help." at bounding box center [271, 128] width 298 height 6
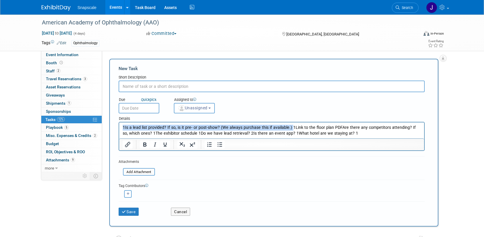
drag, startPoint x: 289, startPoint y: 128, endPoint x: 131, endPoint y: 115, distance: 158.8
click at [131, 122] on html "1 Is a lead list provided? If so, is it pre- or post-show? (We always purchase …" at bounding box center [271, 129] width 305 height 14
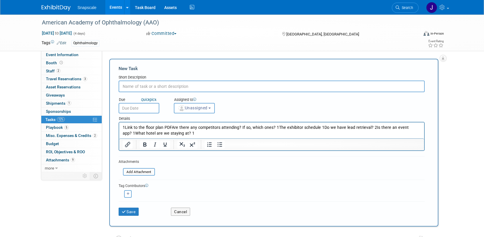
click at [128, 86] on input "text" at bounding box center [272, 87] width 306 height 12
paste input "1Is a lead list provided? If so, is it pre- or post-show? (We always purchase t…"
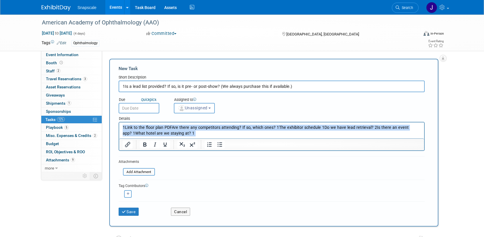
drag, startPoint x: 196, startPoint y: 133, endPoint x: 110, endPoint y: 121, distance: 87.2
click at [119, 122] on html "1 Link to the floor plan PDFAre there any competitors attending? If so, which o…" at bounding box center [271, 129] width 305 height 14
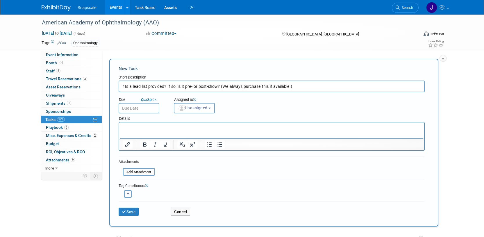
click at [125, 86] on input "1Is a lead list provided? If so, is it pre- or post-show? (We always purchase t…" at bounding box center [272, 87] width 306 height 12
type input "Is a lead list provided? If so, is it pre- or post-show? (We always purchase th…"
click at [128, 209] on button "Save" at bounding box center [129, 212] width 20 height 8
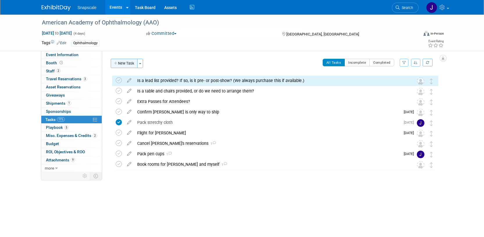
click at [127, 63] on button "New Task" at bounding box center [124, 63] width 27 height 9
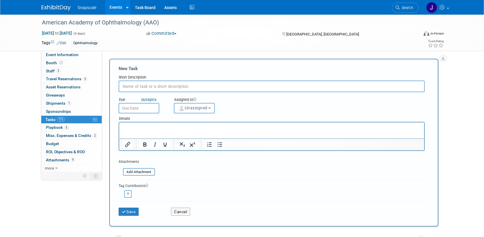
click at [124, 126] on p "Rich Text Area. Press ALT-0 for help." at bounding box center [271, 128] width 298 height 6
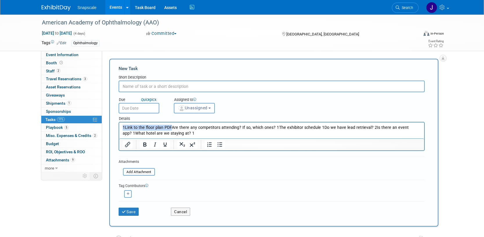
drag, startPoint x: 170, startPoint y: 128, endPoint x: 120, endPoint y: 122, distance: 50.4
click at [120, 122] on html "1 Link to the floor plan PDFAre there any competitors attending? If so, which o…" at bounding box center [271, 129] width 305 height 14
click at [127, 89] on input "text" at bounding box center [272, 87] width 306 height 12
paste input "1Link to the floor plan PDF"
click at [125, 85] on input "1Link to the floor plan PDF" at bounding box center [272, 87] width 306 height 12
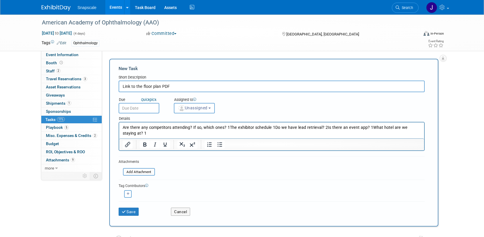
click at [161, 86] on input "Link to the floor plan PDF" at bounding box center [272, 87] width 306 height 12
type input "Link to the floor plan /PDF"
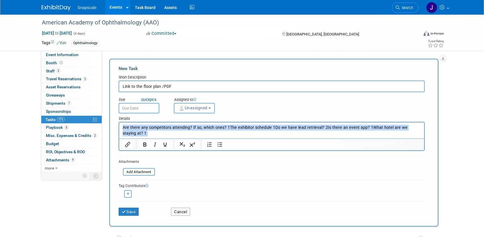
drag, startPoint x: 134, startPoint y: 134, endPoint x: 122, endPoint y: 123, distance: 15.8
click at [122, 124] on html "Are there any competitors attending? If so, which ones? 1 The exhibitor schedul…" at bounding box center [271, 129] width 305 height 14
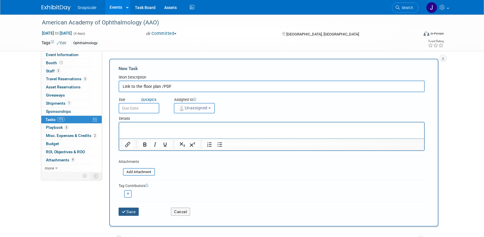
click at [127, 209] on button "Save" at bounding box center [129, 212] width 20 height 8
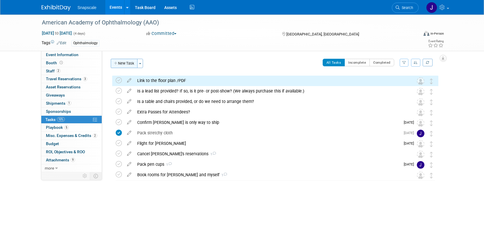
click at [127, 64] on button "New Task" at bounding box center [124, 63] width 27 height 9
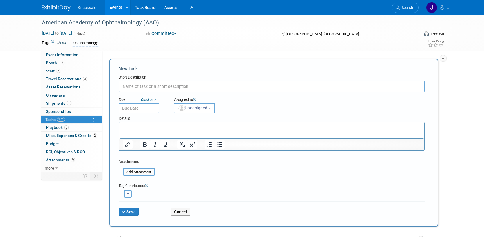
click at [128, 129] on p "Rich Text Area. Press ALT-0 for help." at bounding box center [271, 128] width 298 height 6
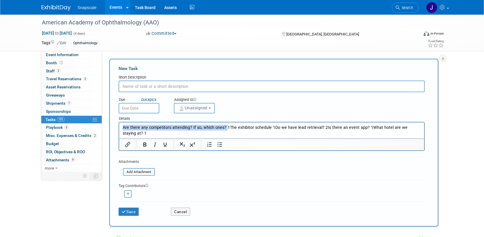
drag, startPoint x: 225, startPoint y: 128, endPoint x: 115, endPoint y: 120, distance: 109.7
click at [119, 122] on html "Are there any competitors attending? If so, which ones? 1 The exhibitor schedul…" at bounding box center [271, 129] width 305 height 14
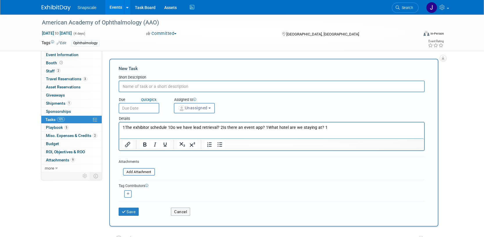
click at [127, 86] on input "text" at bounding box center [272, 87] width 306 height 12
type input "Are there any competitors attending? If so, which ones?"
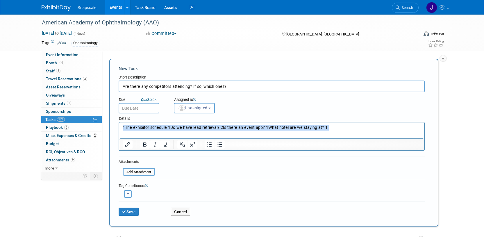
drag, startPoint x: 326, startPoint y: 128, endPoint x: 105, endPoint y: 118, distance: 221.3
click at [119, 122] on html "1 The exhibitor schedule 1 Do we have lead retrieval? 2 Is there an event app? …" at bounding box center [271, 126] width 305 height 8
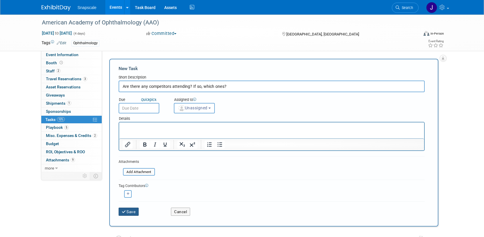
click at [124, 212] on icon "submit" at bounding box center [124, 212] width 5 height 4
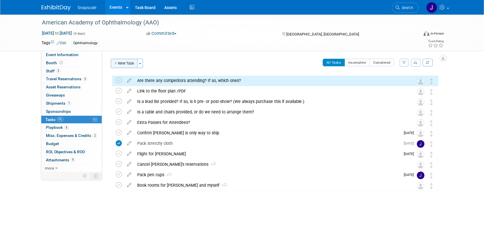
click at [129, 61] on button "New Task" at bounding box center [124, 63] width 27 height 9
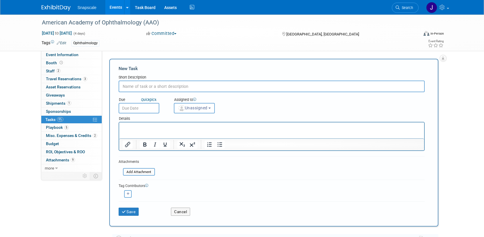
paste input "1The exhibitor schedule 1Do we have lead retrieval? 2Is there an event app? 1Wh…"
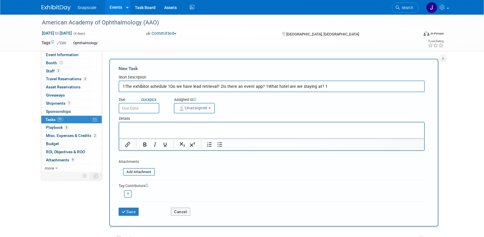
click at [125, 85] on input "1The exhibitor schedule 1Do we have lead retrieval? 2Is there an event app? 1Wh…" at bounding box center [272, 87] width 306 height 12
drag, startPoint x: 165, startPoint y: 86, endPoint x: 354, endPoint y: 91, distance: 189.5
click at [355, 92] on form "New Task Short Description The exhibitor schedule 1Do we have lead retrieval? 2…" at bounding box center [274, 142] width 311 height 154
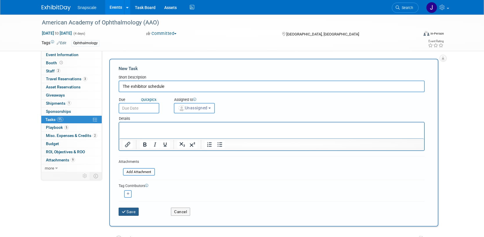
type input "The exhibitor schedule"
click at [129, 209] on button "Save" at bounding box center [129, 212] width 20 height 8
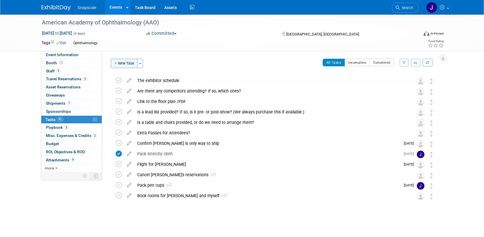
click at [120, 61] on button "New Task" at bounding box center [124, 63] width 27 height 9
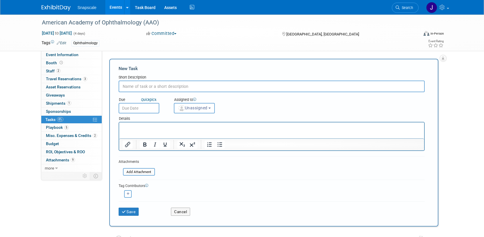
paste input "1Do we have lead retrieval? 2Is there an event app? 1What hotel are we staying …"
click at [125, 85] on input "1Do we have lead retrieval? 2Is there an event app? 1What hotel are we staying …" at bounding box center [272, 87] width 306 height 12
drag, startPoint x: 172, startPoint y: 86, endPoint x: 274, endPoint y: 83, distance: 102.1
click at [275, 85] on input "Do we have lead retrieval? 2Is there an event app? 1What hotel are we staying a…" at bounding box center [272, 87] width 306 height 12
type input "Do we have lead retrieval?"
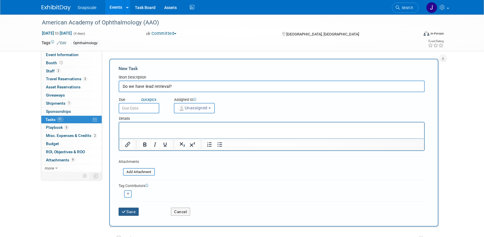
click at [125, 214] on button "Save" at bounding box center [129, 212] width 20 height 8
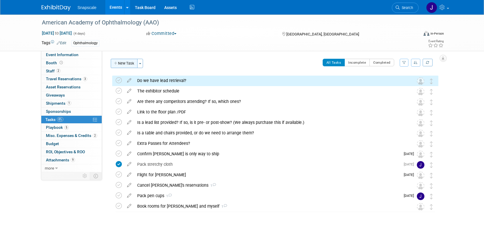
click at [120, 64] on button "New Task" at bounding box center [124, 63] width 27 height 9
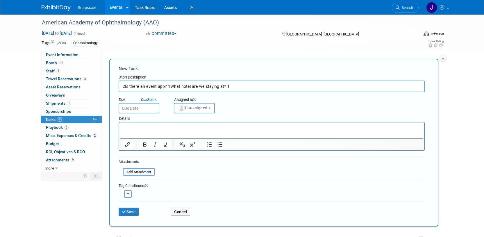
click at [124, 85] on input "2Is there an event app? 1What hotel are we staying at? 1" at bounding box center [272, 87] width 306 height 12
drag, startPoint x: 227, startPoint y: 86, endPoint x: 163, endPoint y: 83, distance: 64.1
click at [163, 84] on input "Is there an event app? 1What hotel are we staying at? 1" at bounding box center [272, 87] width 306 height 12
type input "Is there an event app?"
click at [131, 212] on button "Save" at bounding box center [129, 212] width 20 height 8
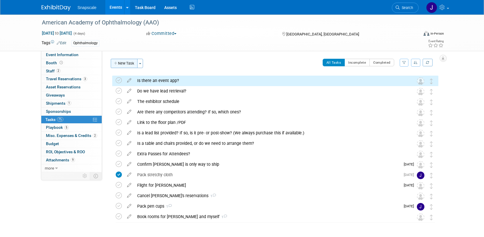
click at [126, 62] on button "New Task" at bounding box center [124, 63] width 27 height 9
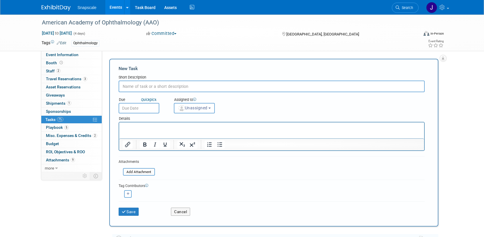
paste input "1What hotel are we staying at? 1"
click at [125, 86] on input "1What hotel are we staying at?" at bounding box center [272, 87] width 306 height 12
type input "What hotel are we staying at?"
click at [133, 128] on p "Rich Text Area. Press ALT-0 for help." at bounding box center [271, 128] width 298 height 6
click at [130, 209] on button "Save" at bounding box center [129, 212] width 20 height 8
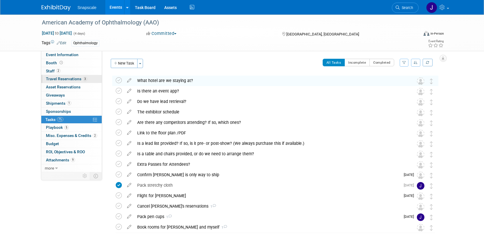
click at [53, 80] on span "Travel Reservations 3" at bounding box center [66, 79] width 41 height 5
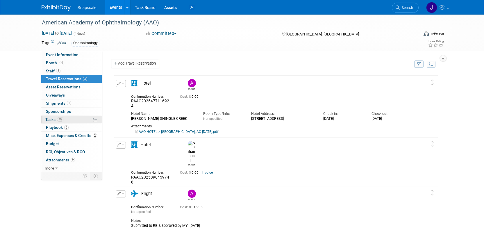
drag, startPoint x: 50, startPoint y: 166, endPoint x: 49, endPoint y: 119, distance: 47.1
click at [49, 119] on span "Tasks 7%" at bounding box center [54, 119] width 18 height 5
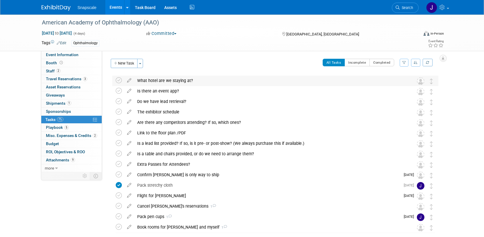
click at [159, 82] on div "What hotel are we staying at?" at bounding box center [269, 81] width 271 height 10
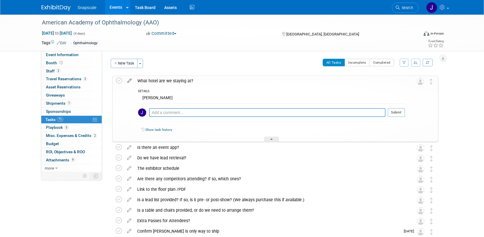
click at [127, 82] on icon at bounding box center [129, 79] width 10 height 7
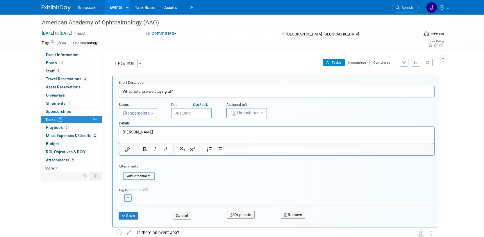
click at [152, 129] on html "Rosen Shingle" at bounding box center [276, 131] width 315 height 8
click at [152, 131] on p "Rosen Shingle" at bounding box center [276, 132] width 308 height 6
click at [142, 174] on input "file" at bounding box center [124, 176] width 59 height 6
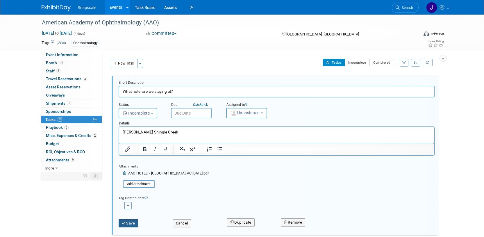
click at [126, 223] on icon "submit" at bounding box center [124, 223] width 5 height 4
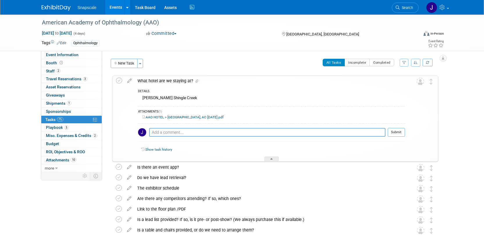
click at [177, 128] on textarea at bounding box center [267, 132] width 236 height 9
type textarea "9.19. Chenged room from Ethan to Nathan name"
click at [395, 133] on button "Submit" at bounding box center [396, 132] width 17 height 9
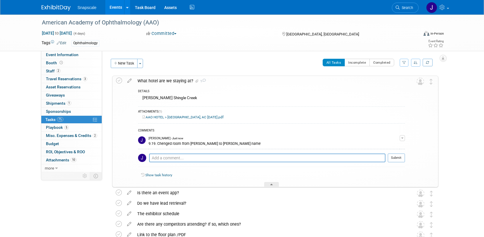
click at [274, 186] on div at bounding box center [271, 184] width 15 height 5
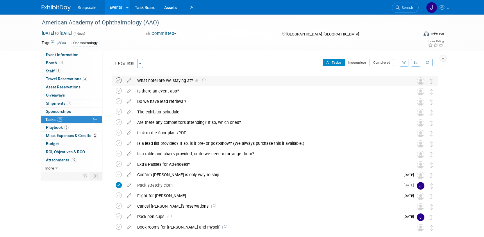
click at [119, 80] on icon at bounding box center [119, 80] width 6 height 6
click at [72, 55] on span "Event Information" at bounding box center [62, 54] width 33 height 5
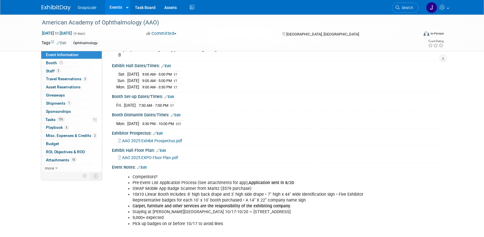
scroll to position [60, 0]
click at [145, 165] on link "Edit" at bounding box center [142, 167] width 10 height 4
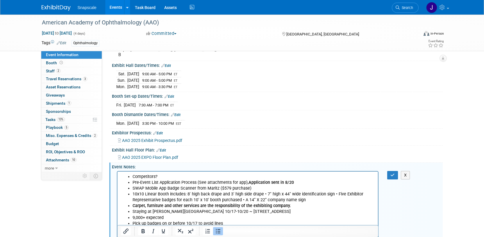
scroll to position [0, 0]
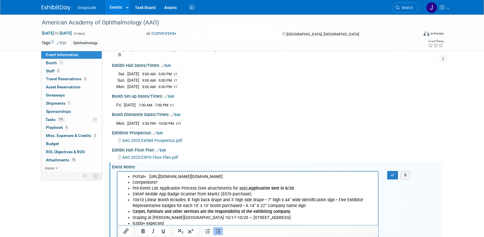
click at [372, 179] on li "Portal>. https://aao.ungerboeck.com/prod/app85.cshtml?aat=355a5551706850427a656…" at bounding box center [253, 177] width 243 height 6
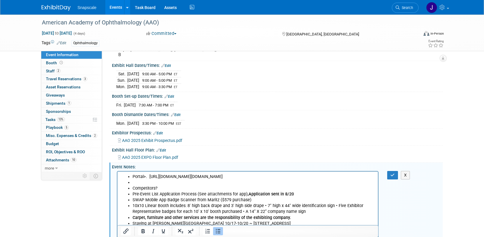
click at [220, 230] on icon "Bullet list" at bounding box center [218, 231] width 7 height 7
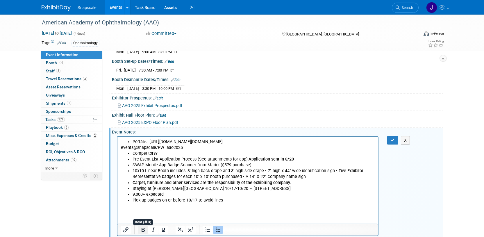
scroll to position [101, 0]
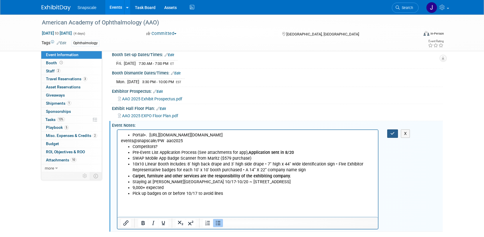
click at [392, 131] on icon "button" at bounding box center [393, 133] width 4 height 4
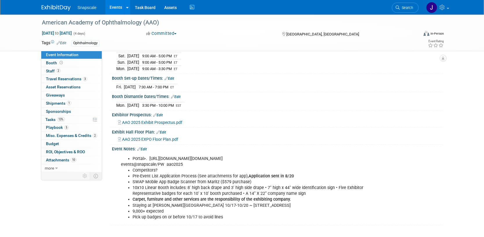
scroll to position [77, 0]
click at [45, 118] on link "13% Tasks 13%" at bounding box center [71, 120] width 61 height 8
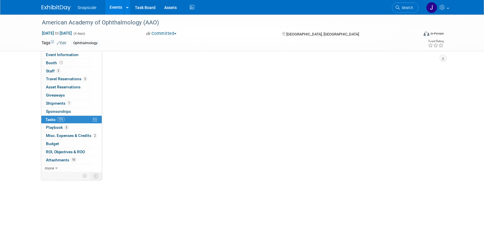
scroll to position [0, 0]
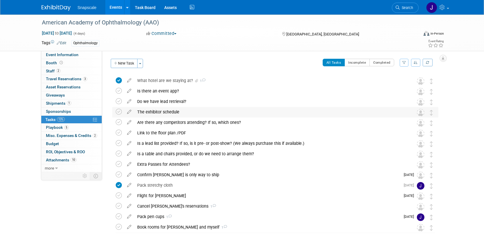
click at [162, 110] on div "The exhibitor schedule" at bounding box center [269, 112] width 271 height 10
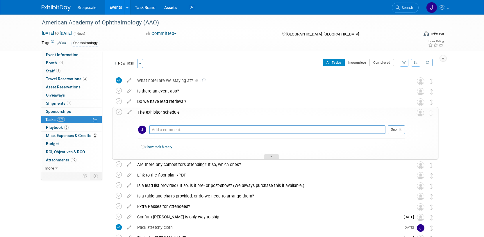
click at [268, 154] on div at bounding box center [271, 156] width 15 height 5
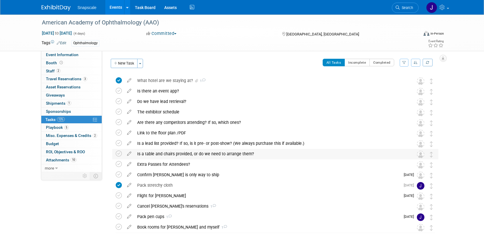
click at [189, 153] on div "Is a table and chairs provided, or do we need to arrange them?" at bounding box center [269, 154] width 271 height 10
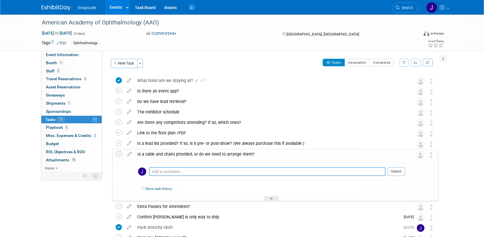
click at [177, 171] on textarea at bounding box center [267, 171] width 236 height 9
type textarea "N"
click at [210, 171] on textarea "I don't think so...JB will look into & order if needed" at bounding box center [267, 171] width 236 height 9
type textarea "I don't think so...JB will look into 9/19 & order if needed"
click at [394, 173] on button "Submit" at bounding box center [396, 171] width 17 height 9
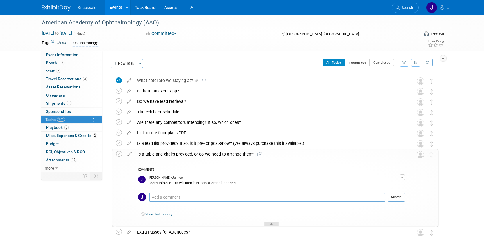
click at [271, 224] on icon at bounding box center [272, 224] width 2 height 3
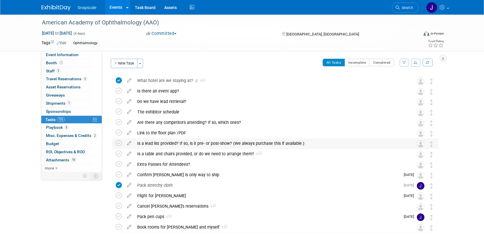
click at [334, 140] on div "Is a lead list provided? If so, is it pre- or post-show? (We always purchase th…" at bounding box center [269, 143] width 271 height 10
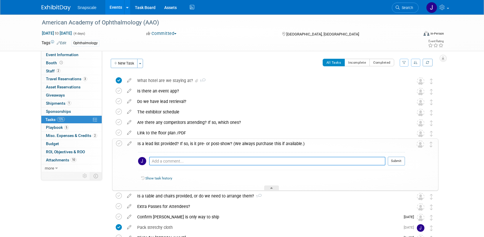
click at [245, 161] on textarea at bounding box center [267, 161] width 236 height 9
click at [207, 163] on textarea at bounding box center [267, 161] width 236 height 9
paste textarea "Order List(s) To order a mailing list, use one of the methods outlined below: S…"
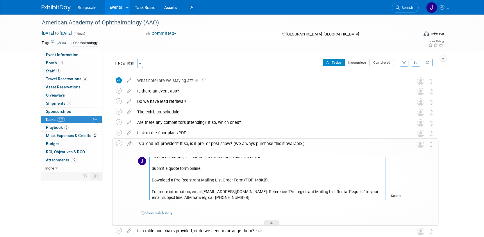
scroll to position [12, 0]
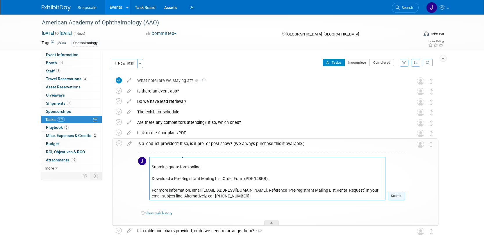
type textarea "Order List(s) To order a mailing list, use one of the methods outlined below: S…"
click at [393, 197] on button "Submit" at bounding box center [396, 196] width 17 height 9
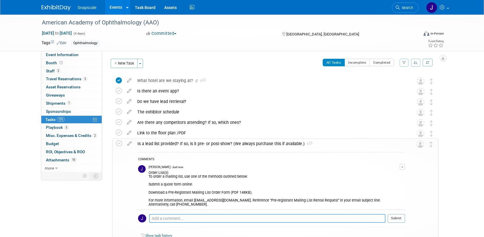
click at [161, 219] on textarea at bounding box center [267, 218] width 236 height 9
paste textarea "https://forms.monday.com/forms/be673f3edd2a70827a6407ee5b18eea8?r=use1"
type textarea "https://forms.monday.com/forms/be673f3edd2a70827a6407ee5b18eea8?r=use1"
click at [393, 219] on button "Submit" at bounding box center [396, 218] width 17 height 9
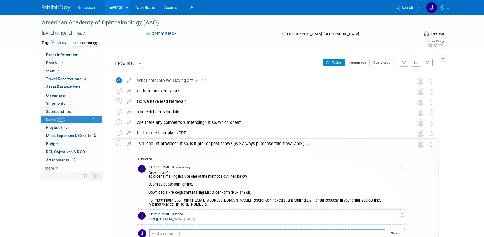
click at [165, 233] on textarea at bounding box center [267, 233] width 236 height 9
paste textarea "https://www.aao.org/Assets/08dd5e08-4bad-4577-946e-728195c5a8ad/638871443553500…"
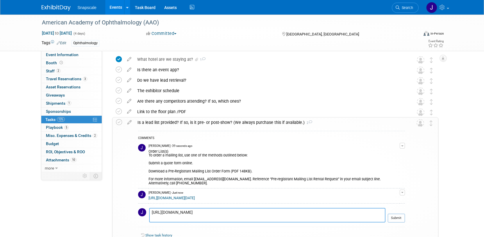
scroll to position [35, 0]
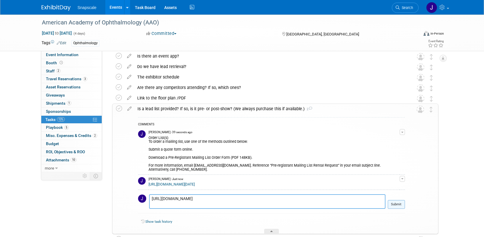
type textarea "https://www.aao.org/Assets/08dd5e08-4bad-4577-946e-728195c5a8ad/638871443553500…"
click at [394, 204] on button "Submit" at bounding box center [396, 204] width 17 height 9
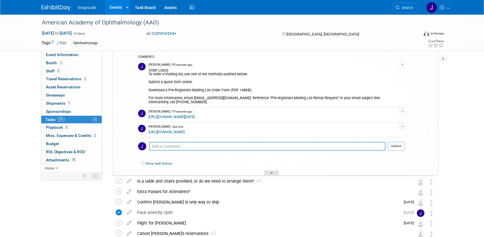
scroll to position [102, 0]
click at [262, 99] on div "Order List(s) To order a mailing list, use one of the methods outlined below: S…" at bounding box center [274, 86] width 251 height 37
click at [270, 172] on div at bounding box center [271, 173] width 15 height 5
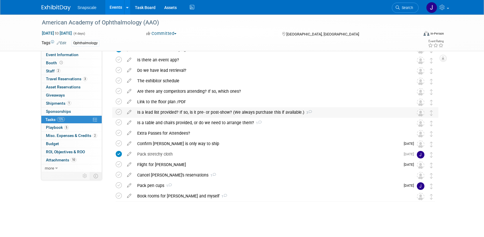
scroll to position [31, 0]
click at [423, 144] on img at bounding box center [421, 144] width 8 height 8
click at [419, 143] on img at bounding box center [421, 144] width 8 height 8
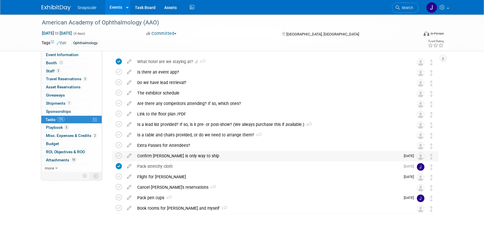
scroll to position [0, 0]
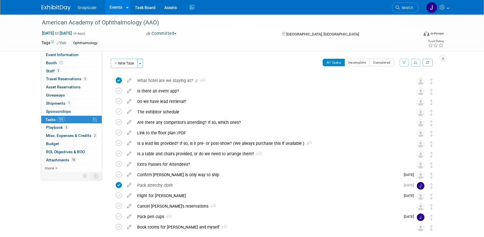
click at [141, 63] on span "button" at bounding box center [140, 63] width 2 height 1
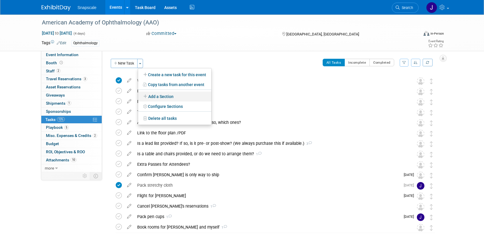
click at [146, 95] on icon at bounding box center [145, 97] width 5 height 4
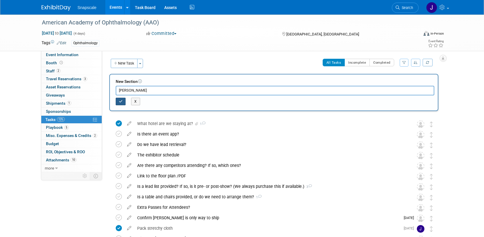
type input "Jen"
click at [117, 102] on button "button" at bounding box center [121, 102] width 10 height 8
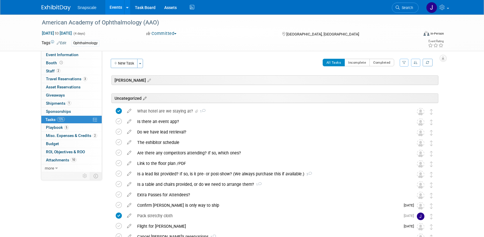
click at [144, 98] on icon at bounding box center [144, 98] width 5 height 5
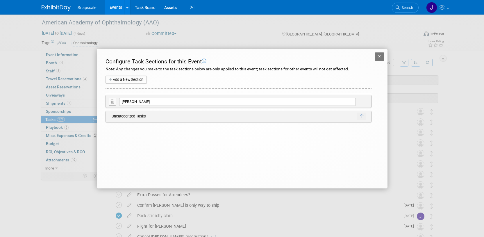
click at [379, 58] on button "X" at bounding box center [379, 56] width 9 height 9
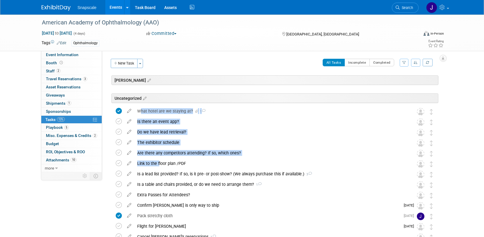
drag, startPoint x: 158, startPoint y: 163, endPoint x: 145, endPoint y: 91, distance: 72.3
click at [145, 90] on div "American Academy of Ophthalmology (AAO) Orlando, FL Oct 17, 2025 to Oct 20, 202…" at bounding box center [273, 175] width 329 height 175
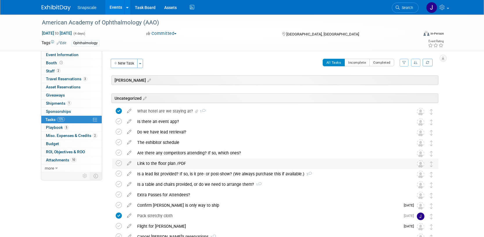
click at [199, 162] on div "Link to the floor plan /PDF" at bounding box center [269, 164] width 271 height 10
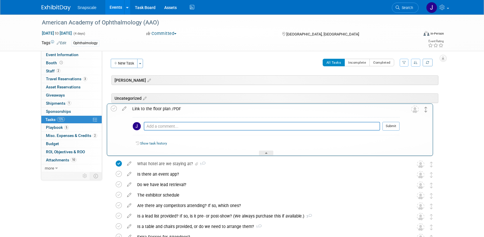
drag, startPoint x: 431, startPoint y: 166, endPoint x: 426, endPoint y: 112, distance: 53.8
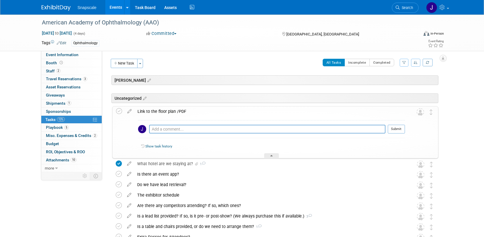
click at [445, 121] on div "Event Information Event Info Booth Booth 2 Staff 2 Staff 3 Travel Reservations …" at bounding box center [242, 172] width 410 height 315
click at [269, 154] on div at bounding box center [271, 155] width 15 height 5
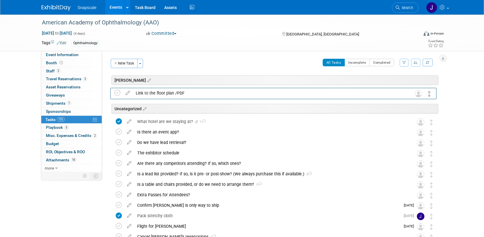
drag, startPoint x: 431, startPoint y: 111, endPoint x: 430, endPoint y: 93, distance: 18.1
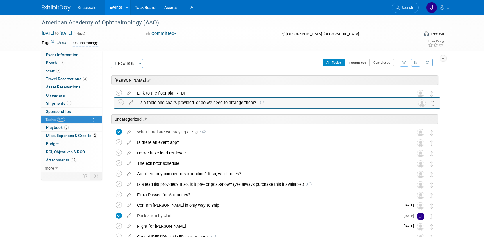
drag, startPoint x: 432, startPoint y: 185, endPoint x: 434, endPoint y: 103, distance: 81.8
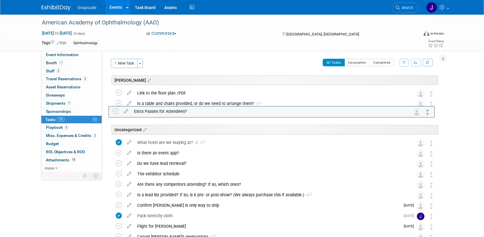
drag, startPoint x: 431, startPoint y: 196, endPoint x: 428, endPoint y: 113, distance: 83.3
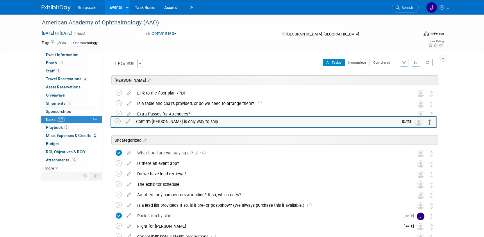
drag, startPoint x: 431, startPoint y: 208, endPoint x: 430, endPoint y: 125, distance: 83.2
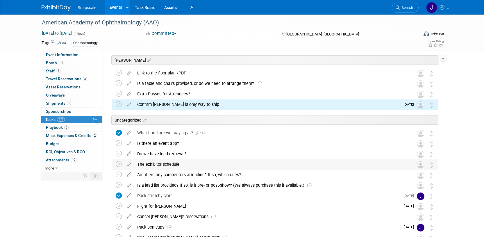
scroll to position [21, 0]
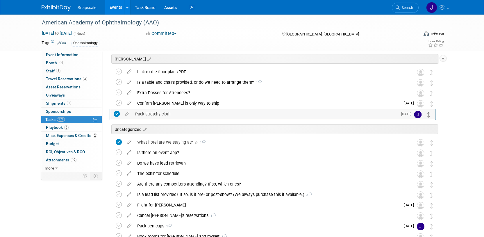
drag, startPoint x: 430, startPoint y: 195, endPoint x: 428, endPoint y: 115, distance: 80.3
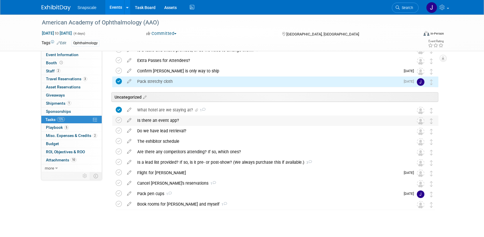
scroll to position [62, 0]
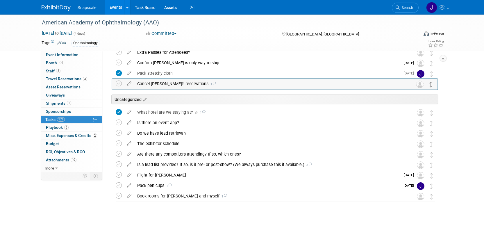
drag, startPoint x: 431, startPoint y: 177, endPoint x: 431, endPoint y: 87, distance: 90.5
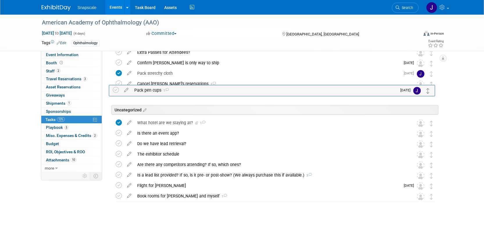
drag, startPoint x: 432, startPoint y: 186, endPoint x: 429, endPoint y: 92, distance: 93.7
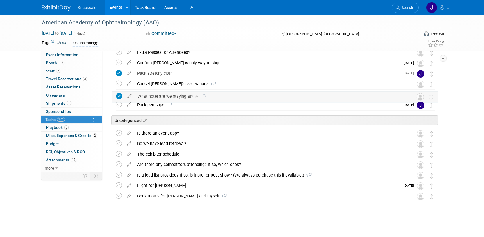
drag, startPoint x: 430, startPoint y: 123, endPoint x: 430, endPoint y: 97, distance: 26.5
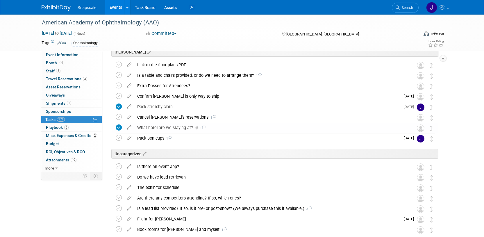
scroll to position [24, 0]
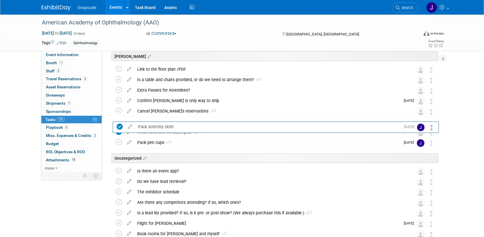
drag, startPoint x: 431, startPoint y: 111, endPoint x: 433, endPoint y: 127, distance: 16.6
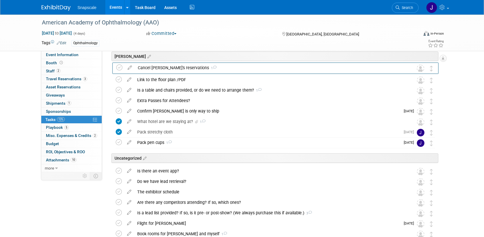
drag, startPoint x: 429, startPoint y: 112, endPoint x: 429, endPoint y: 69, distance: 43.1
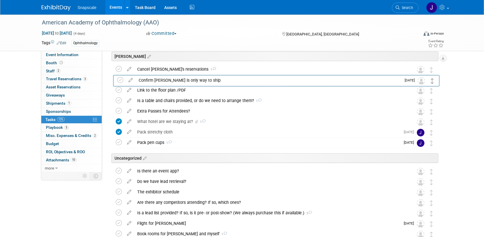
drag, startPoint x: 431, startPoint y: 113, endPoint x: 432, endPoint y: 82, distance: 30.6
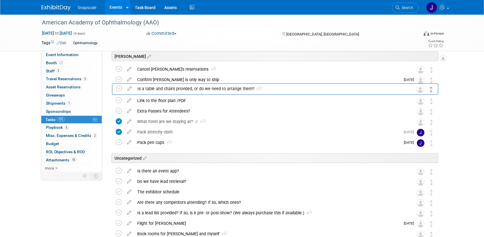
drag, startPoint x: 431, startPoint y: 100, endPoint x: 431, endPoint y: 88, distance: 12.2
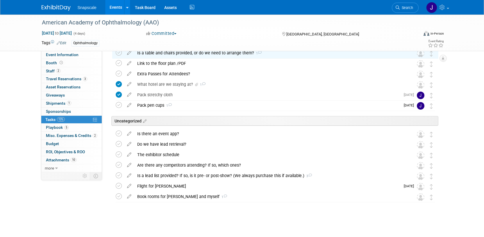
scroll to position [62, 0]
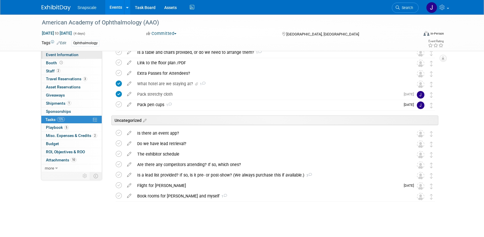
click at [77, 54] on span "Event Information" at bounding box center [62, 54] width 33 height 5
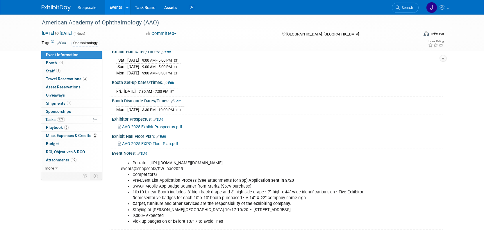
scroll to position [77, 0]
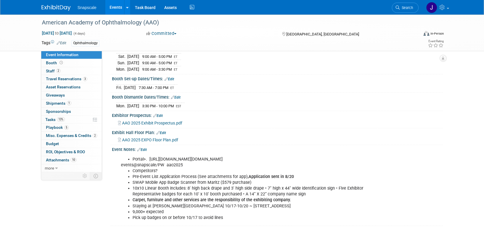
click at [149, 138] on span "AAO 2025 EXPO Floor Plan.pdf" at bounding box center [150, 140] width 56 height 5
click at [50, 120] on span "Tasks 13%" at bounding box center [54, 119] width 19 height 5
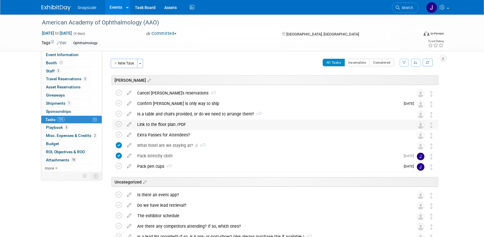
click at [280, 123] on div "Link to the floor plan /PDF" at bounding box center [269, 125] width 271 height 10
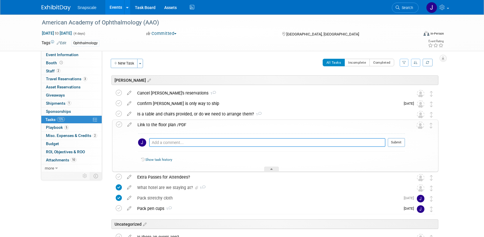
click at [188, 145] on textarea at bounding box center [267, 142] width 236 height 9
paste textarea "https://www.exhibitday.com/Workspace/GetAttachment/10050273?a=10303392&v=175830…"
type textarea "https://www.exhibitday.com/Workspace/GetAttachment/10050273?a=10303392&v=175830…"
click at [392, 141] on button "Submit" at bounding box center [396, 142] width 17 height 9
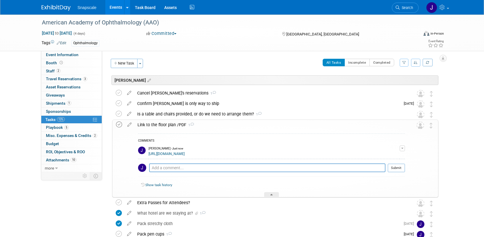
click at [118, 124] on icon at bounding box center [119, 125] width 6 height 6
click at [275, 193] on div at bounding box center [271, 194] width 15 height 5
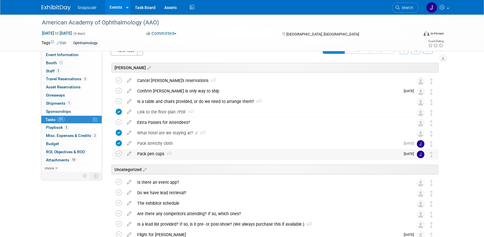
scroll to position [13, 0]
click at [59, 56] on span "Event Information" at bounding box center [62, 54] width 33 height 5
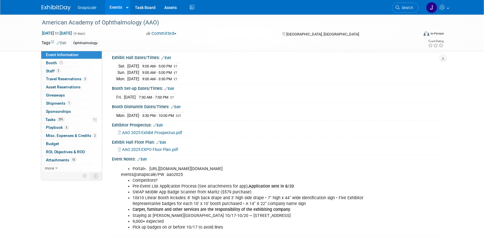
scroll to position [77, 0]
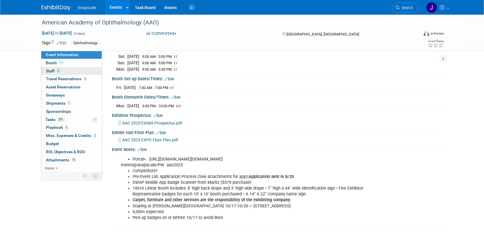
click at [51, 72] on span "Staff 2" at bounding box center [53, 71] width 15 height 5
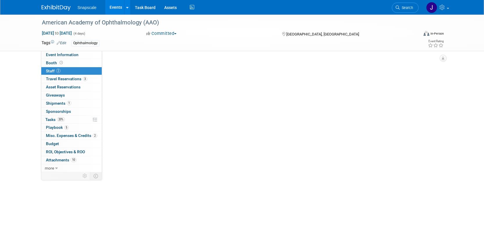
scroll to position [0, 0]
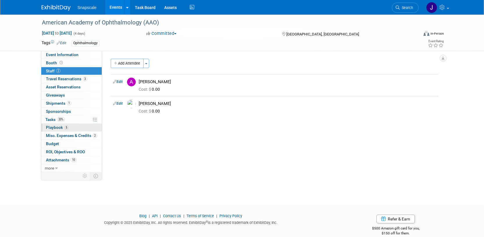
click at [50, 127] on span "Playbook 5" at bounding box center [57, 127] width 23 height 5
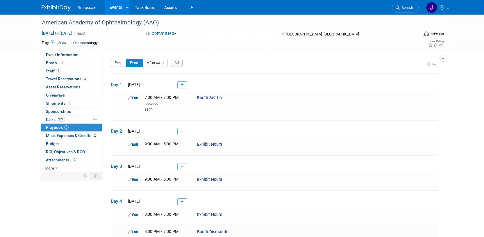
click at [118, 61] on button "Prep" at bounding box center [119, 63] width 16 height 8
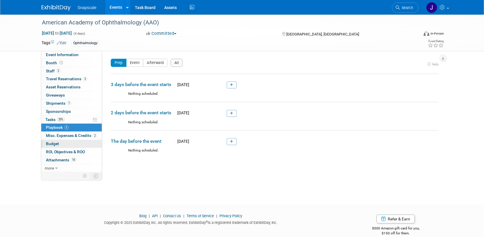
click at [59, 143] on link "Budget" at bounding box center [71, 144] width 61 height 8
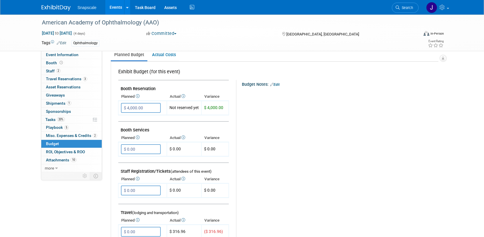
scroll to position [83, 0]
click at [182, 107] on td "Not reserved yet" at bounding box center [184, 108] width 35 height 14
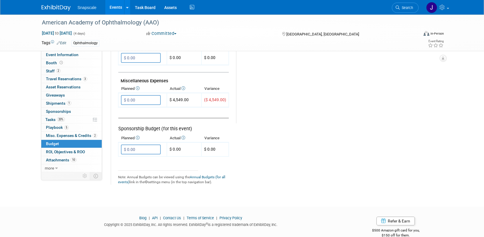
scroll to position [352, 0]
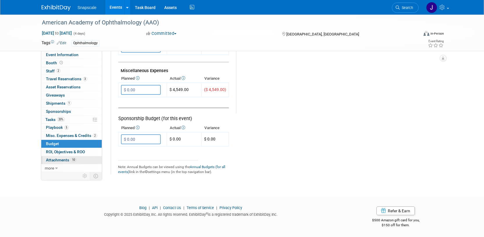
click at [61, 161] on span "Attachments 10" at bounding box center [61, 160] width 31 height 5
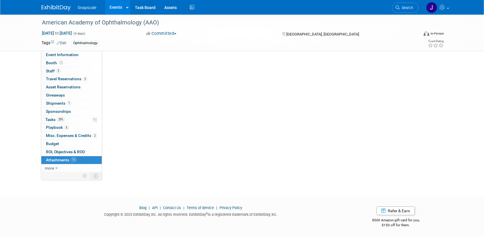
scroll to position [0, 0]
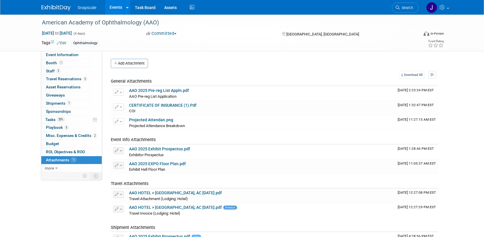
click at [52, 9] on img at bounding box center [56, 8] width 29 height 6
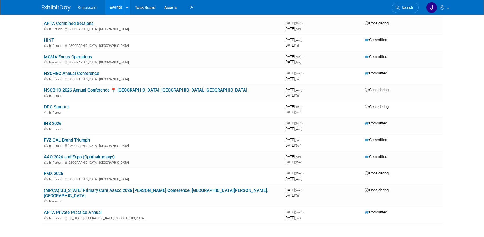
scroll to position [210, 0]
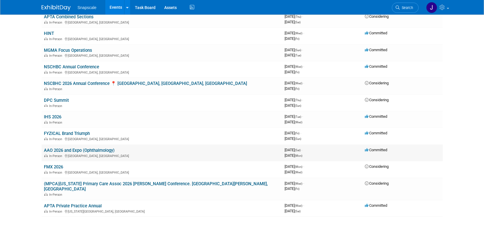
click at [96, 148] on link "AAO 2026 and Expo (Ophthalmology)" at bounding box center [79, 150] width 71 height 5
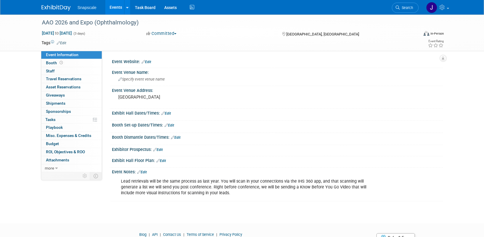
click at [73, 56] on span "Event Information" at bounding box center [62, 54] width 33 height 5
